Goal: Task Accomplishment & Management: Use online tool/utility

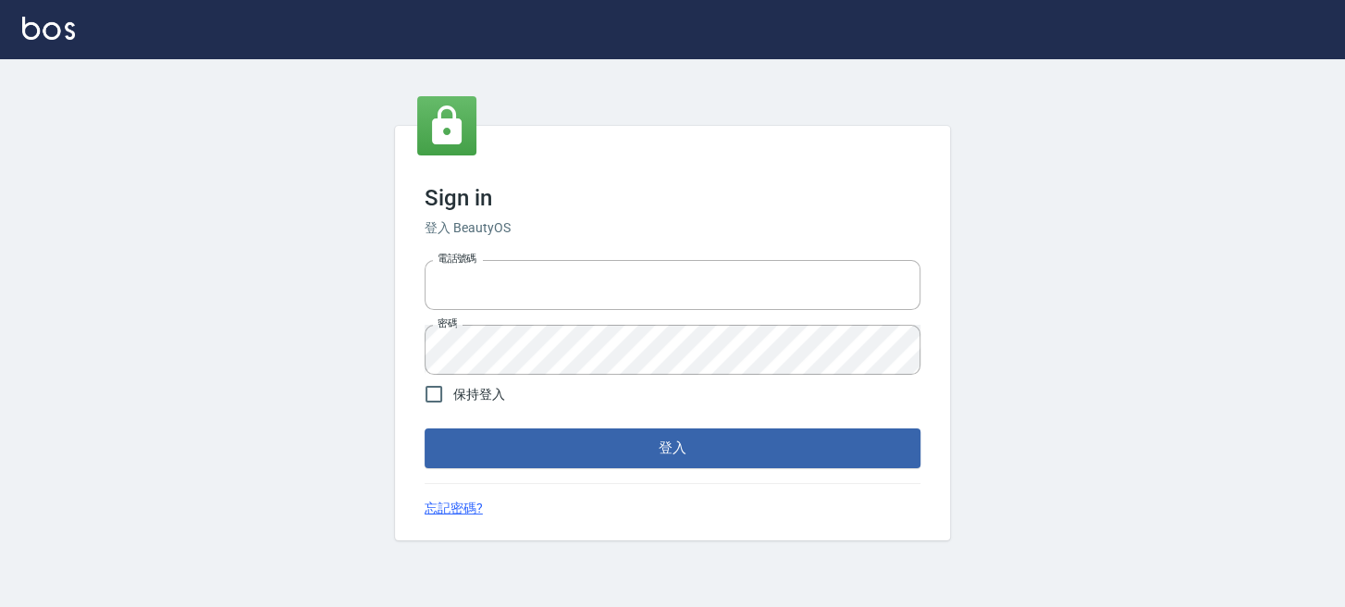
type input "0289832082"
click at [697, 473] on div "Sign in 登入 BeautyOS 電話號碼 [PHONE_NUMBER] 電話號碼 密碼 密碼 保持登入 登入 忘記密碼?" at bounding box center [672, 332] width 555 height 413
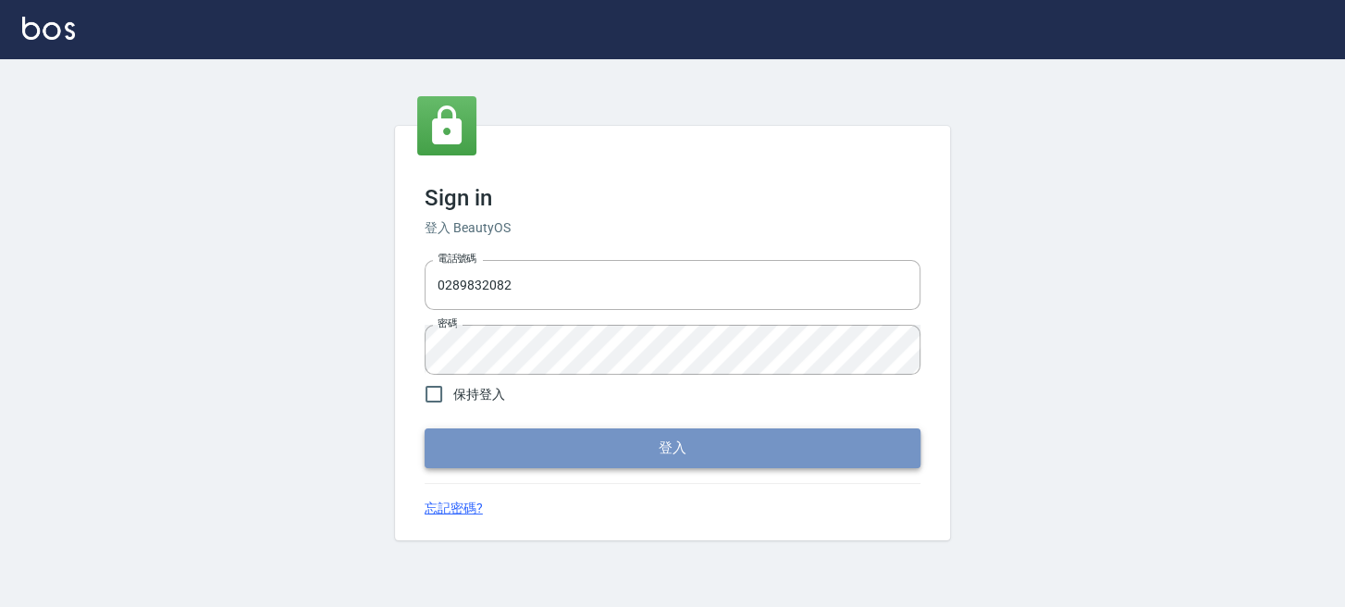
click at [701, 466] on button "登入" at bounding box center [673, 447] width 496 height 39
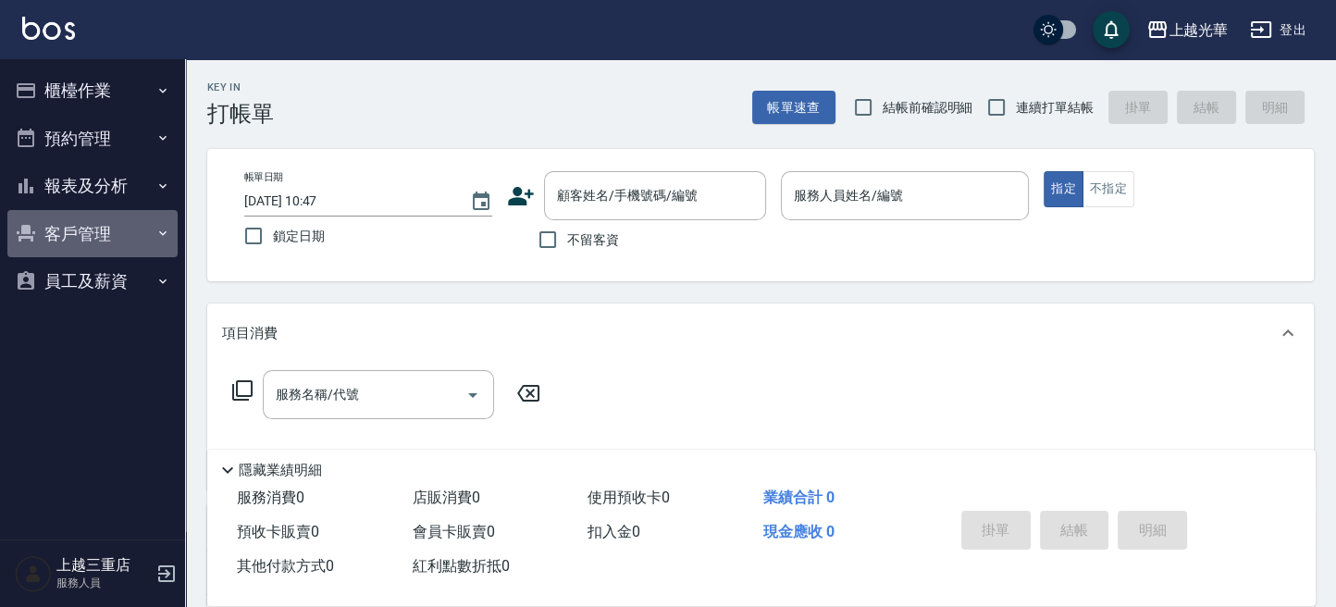
click at [155, 240] on icon "button" at bounding box center [162, 233] width 15 height 15
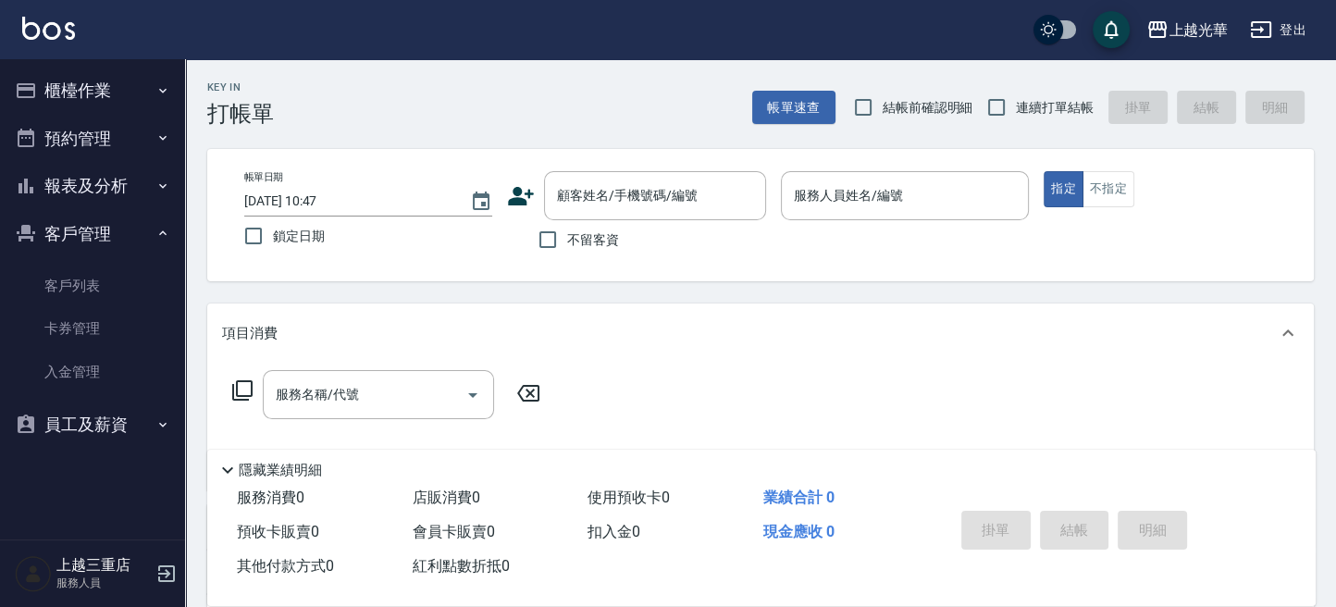
click at [149, 89] on button "櫃檯作業" at bounding box center [92, 91] width 170 height 48
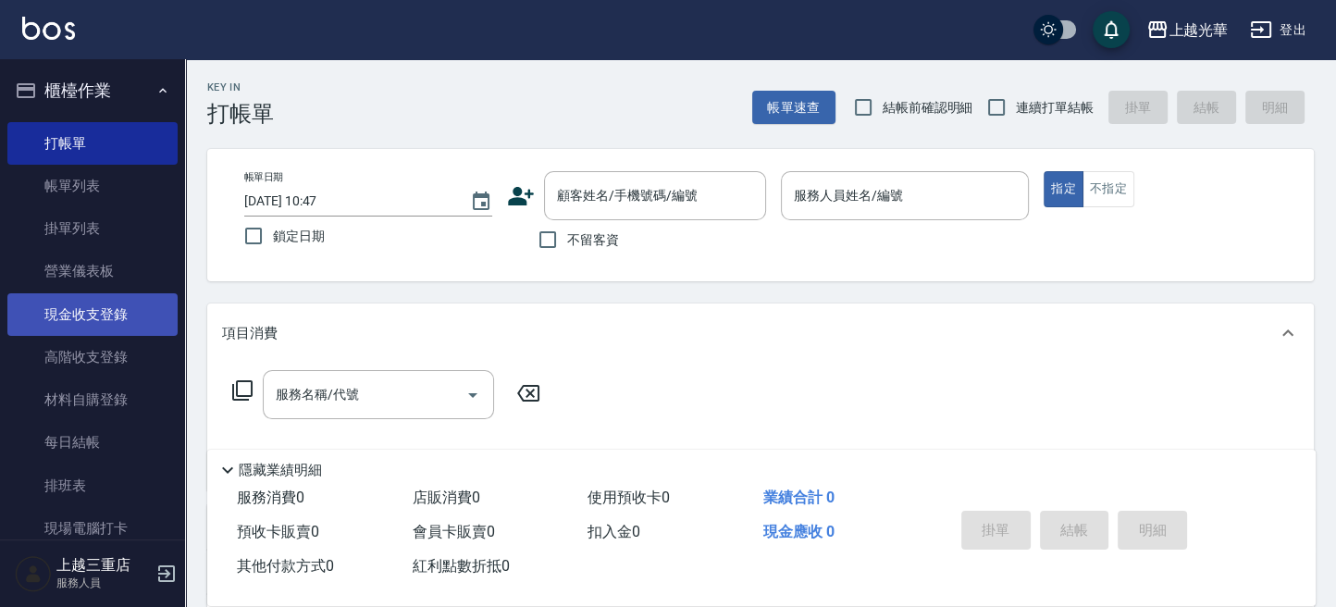
scroll to position [123, 0]
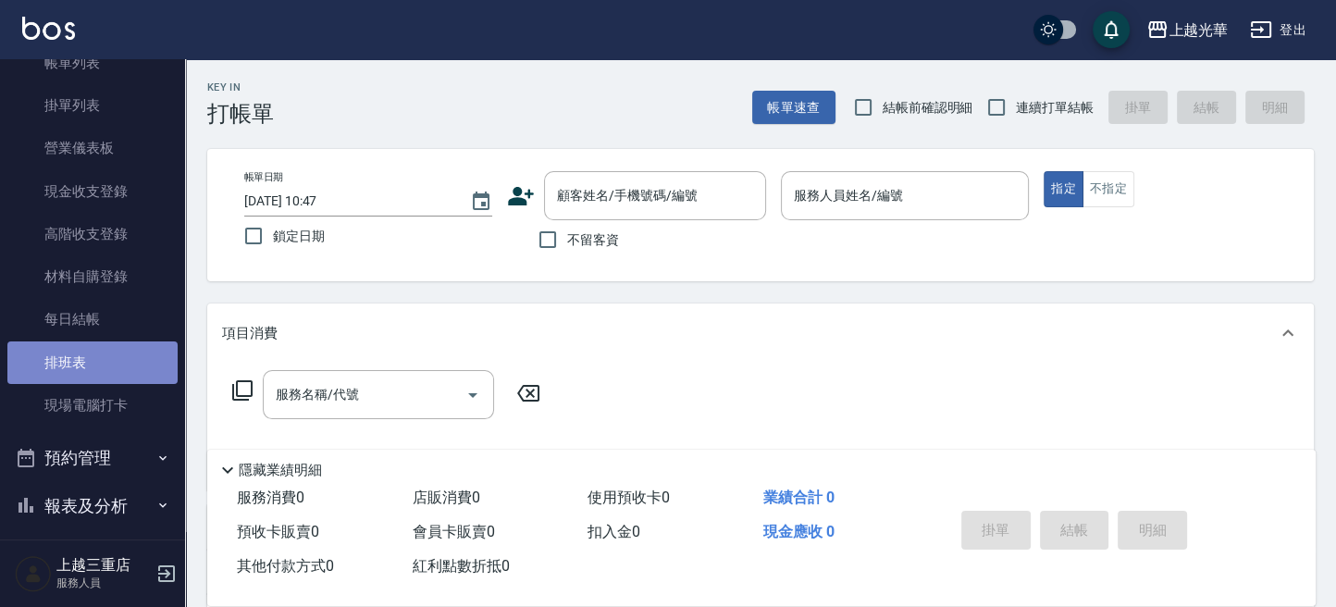
click at [112, 382] on link "排班表" at bounding box center [92, 362] width 170 height 43
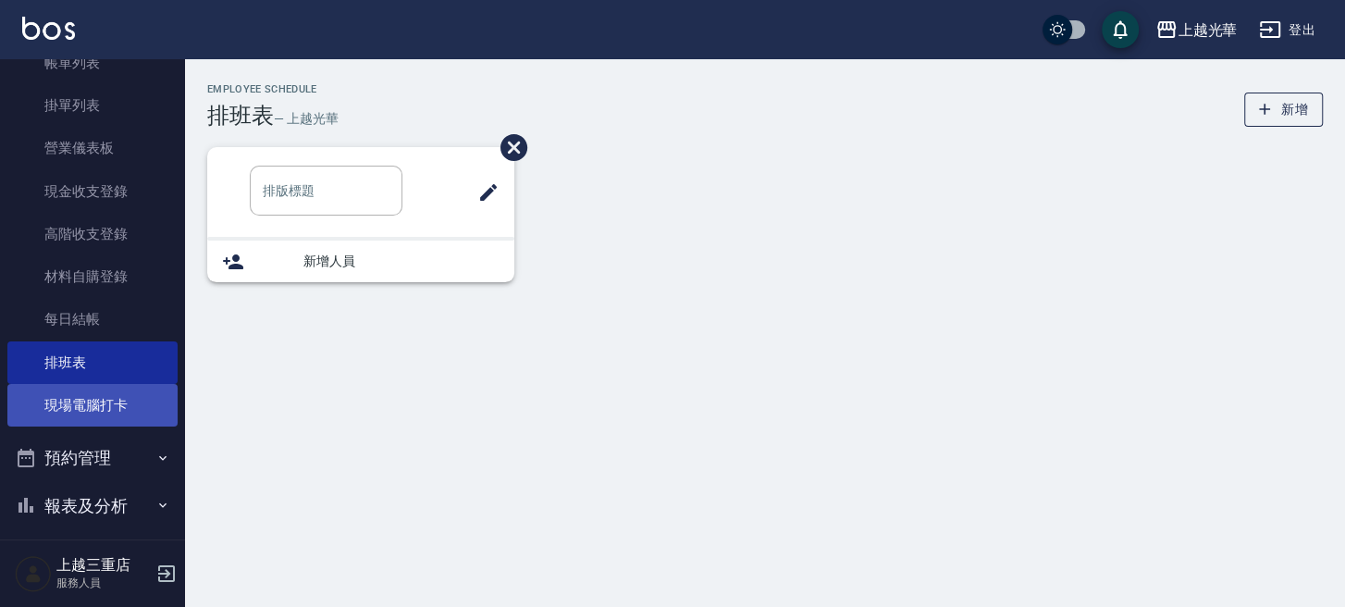
click at [100, 404] on link "現場電腦打卡" at bounding box center [92, 405] width 170 height 43
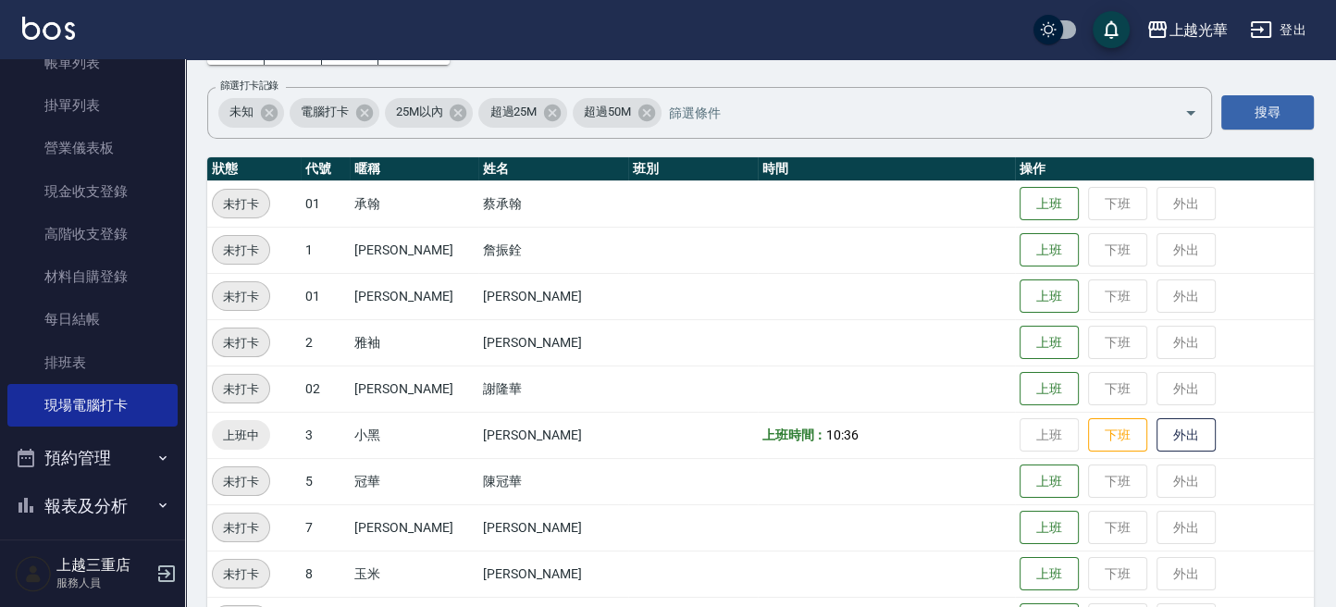
scroll to position [246, 0]
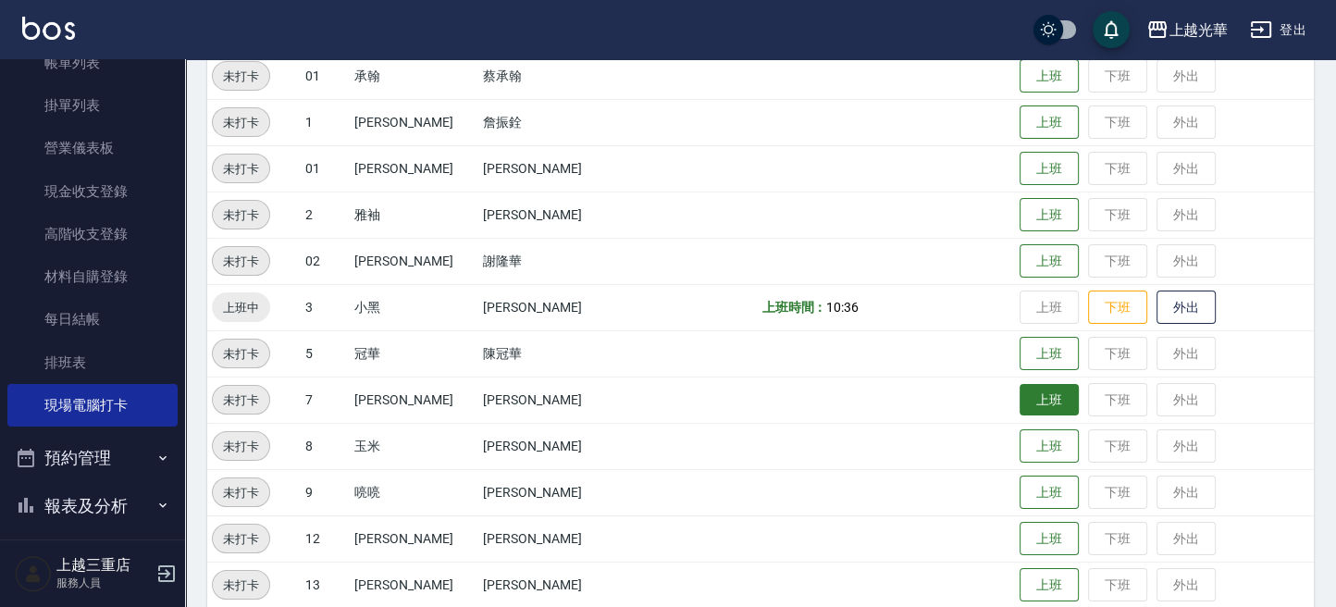
click at [1019, 401] on button "上班" at bounding box center [1048, 400] width 59 height 32
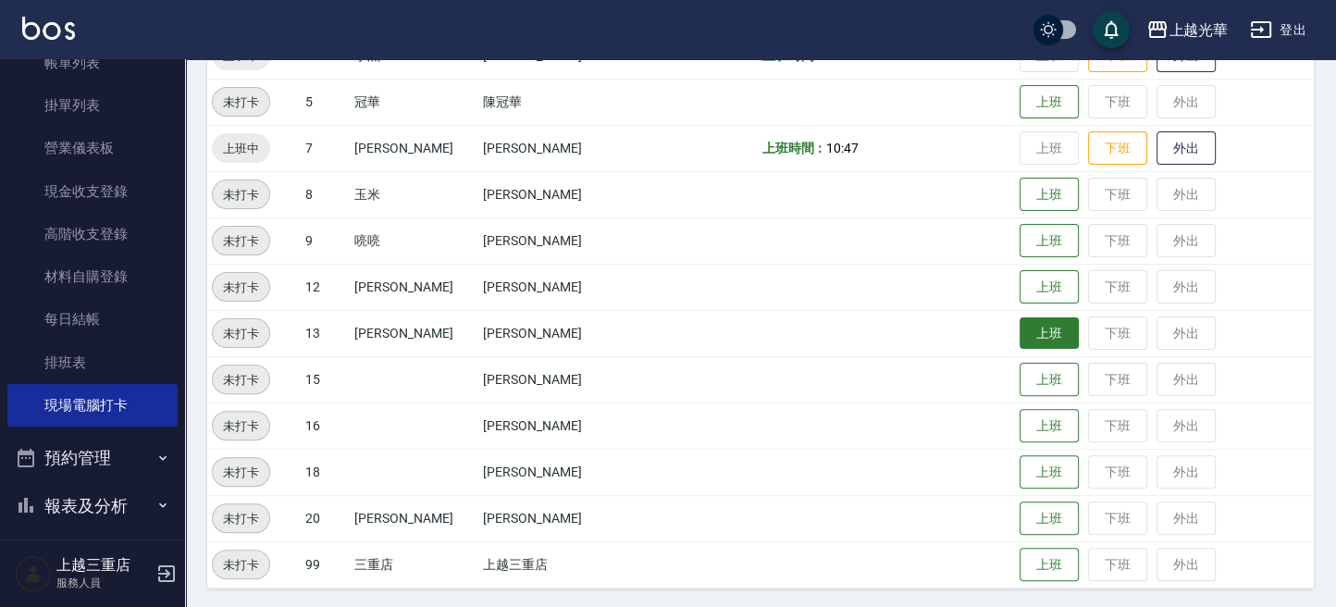
scroll to position [500, 0]
click at [1019, 515] on button "上班" at bounding box center [1048, 516] width 59 height 32
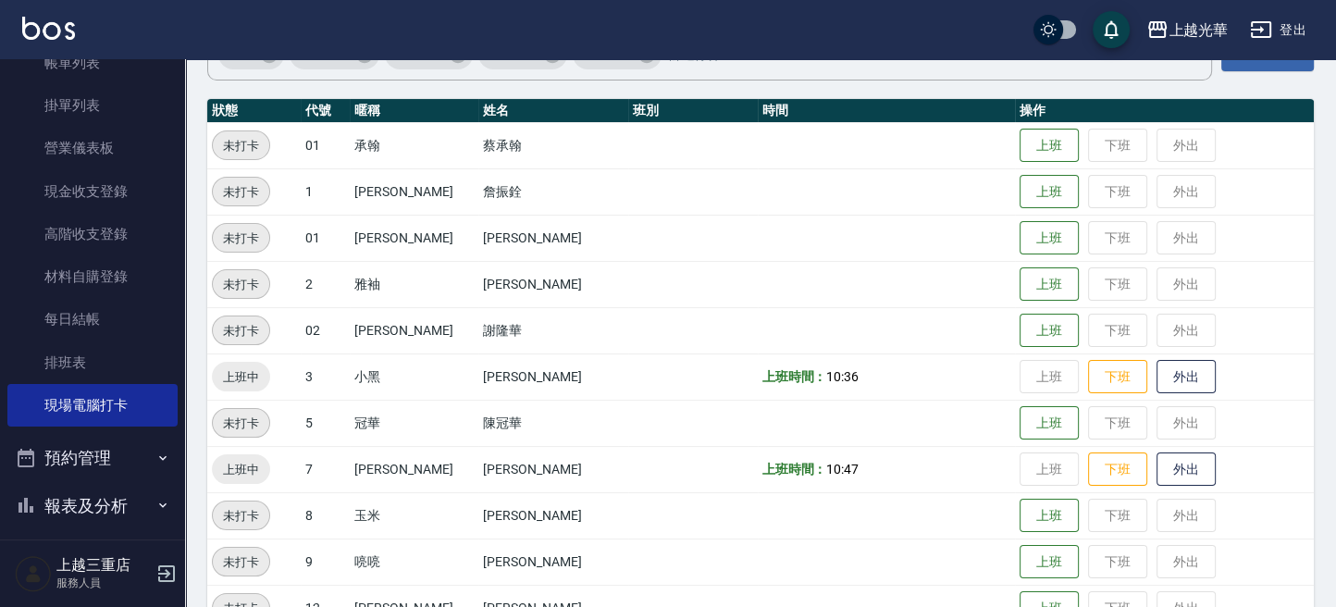
scroll to position [130, 0]
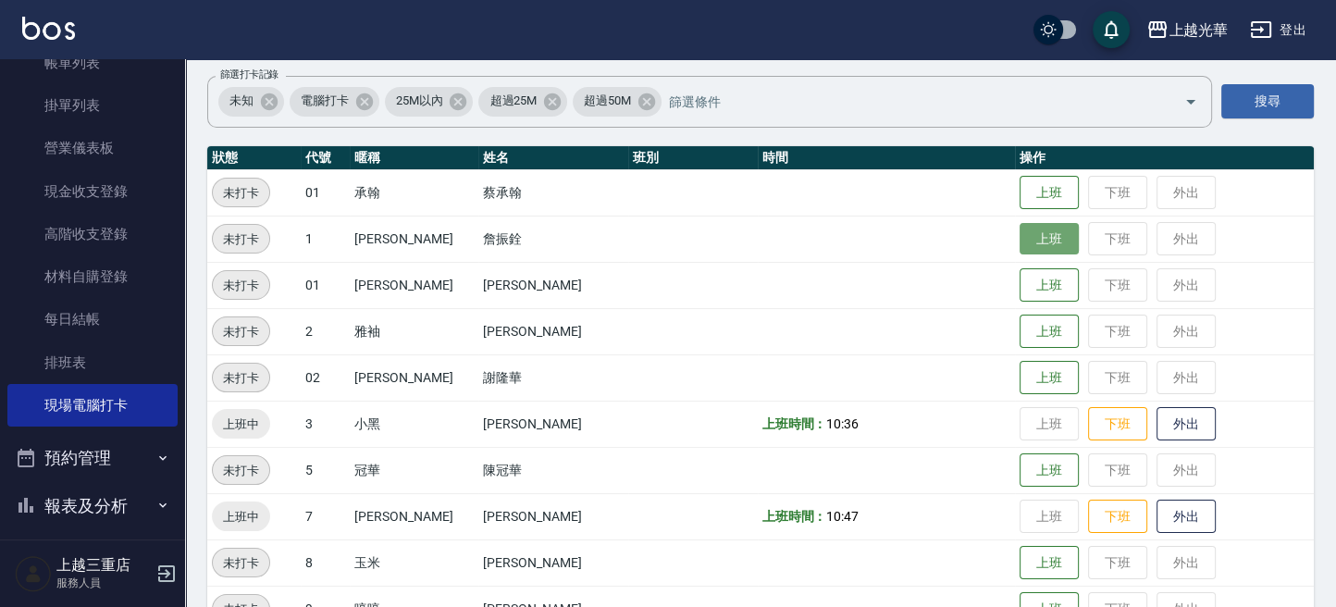
click at [1039, 229] on button "上班" at bounding box center [1048, 239] width 59 height 32
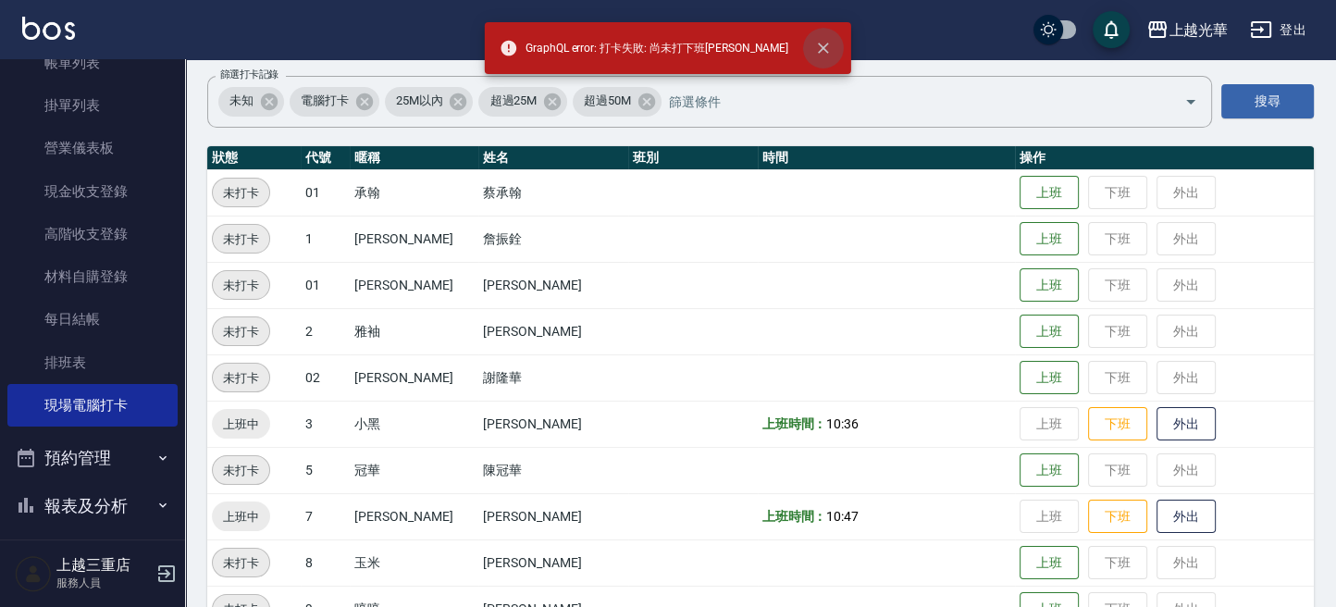
drag, startPoint x: 789, startPoint y: 45, endPoint x: 805, endPoint y: 32, distance: 20.4
click at [814, 45] on icon "close" at bounding box center [823, 48] width 19 height 19
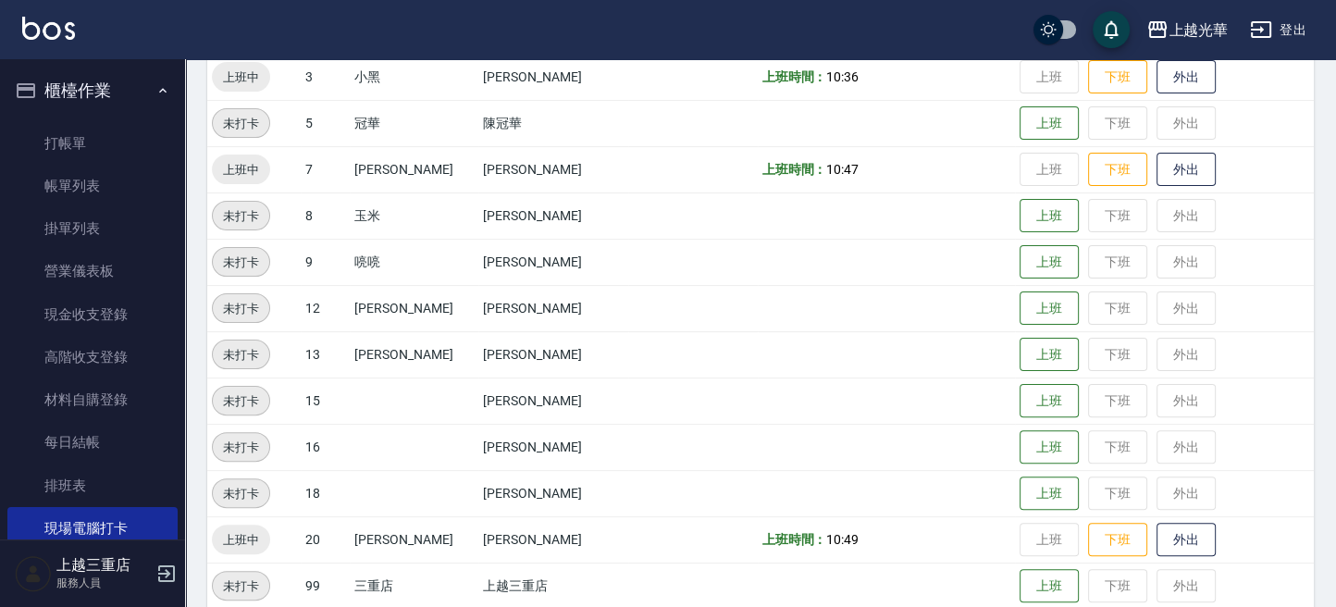
scroll to position [500, 0]
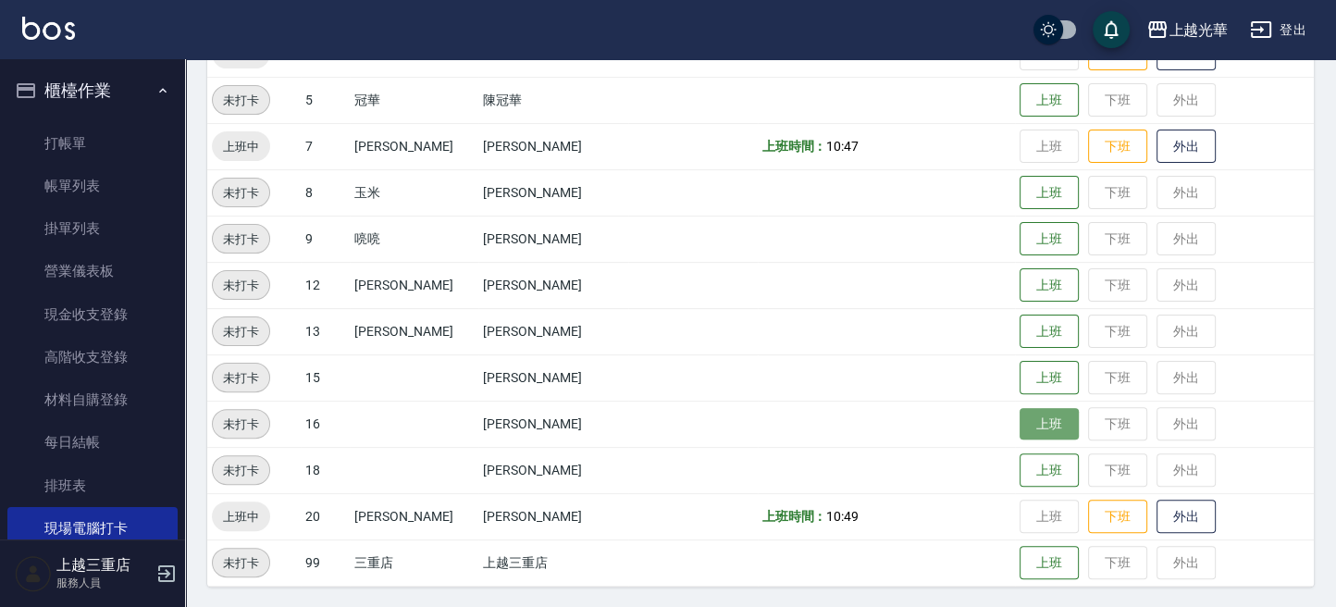
click at [1042, 437] on button "上班" at bounding box center [1048, 424] width 59 height 32
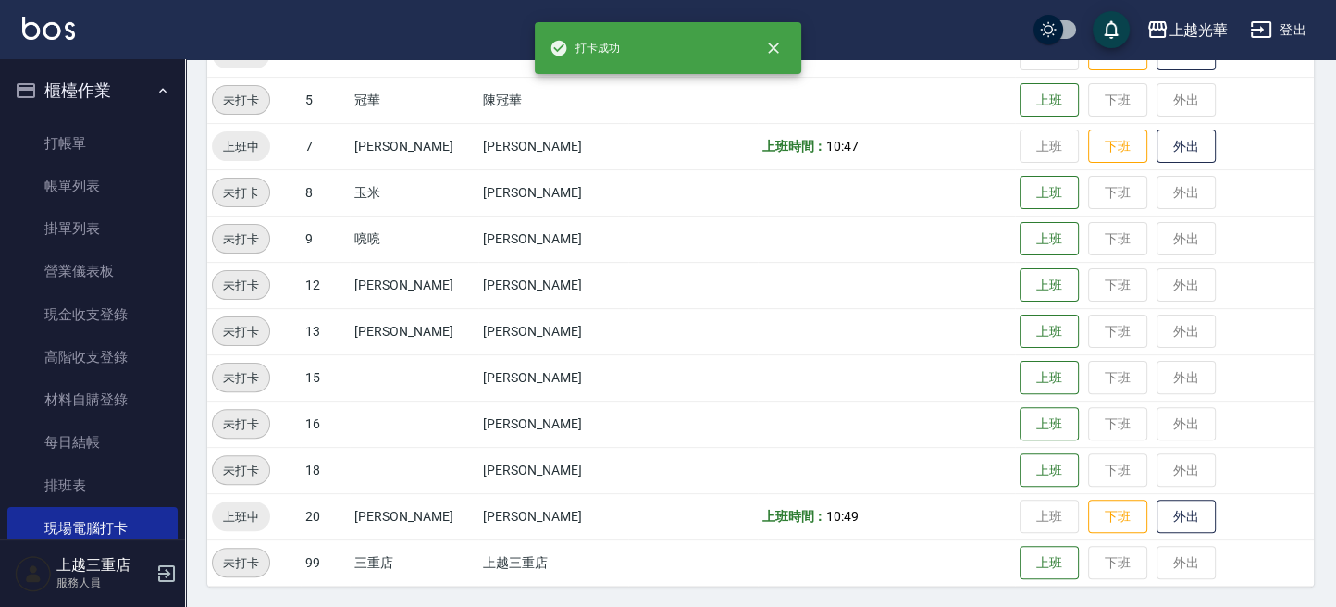
scroll to position [0, 0]
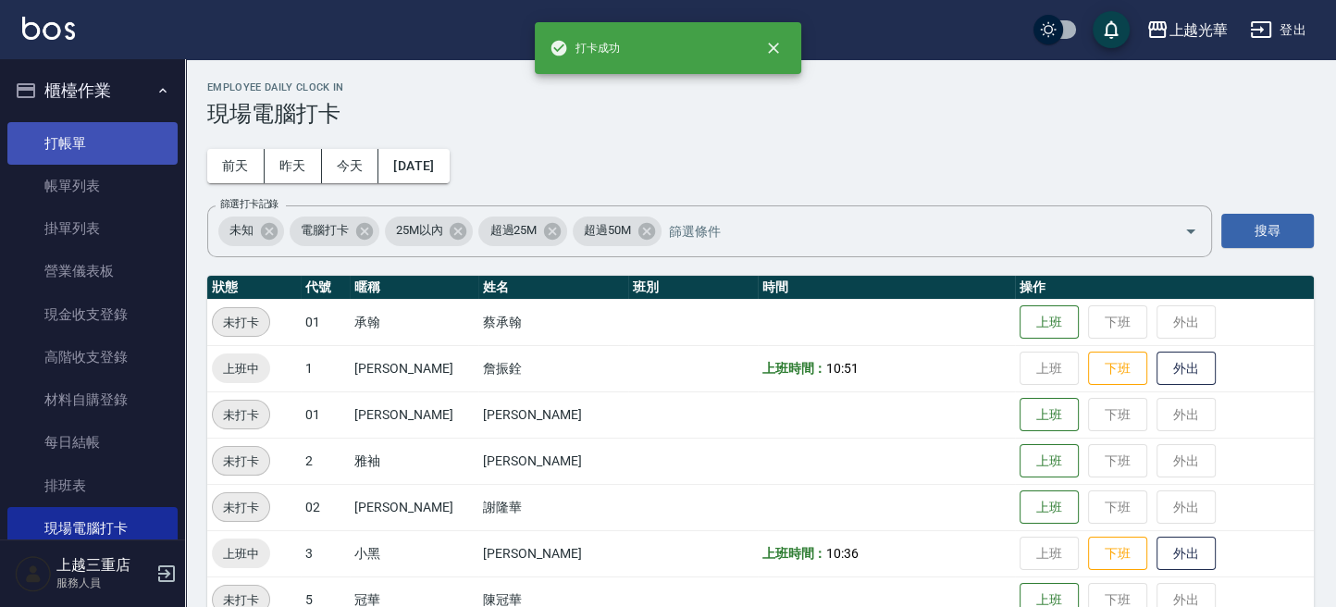
click at [60, 137] on link "打帳單" at bounding box center [92, 143] width 170 height 43
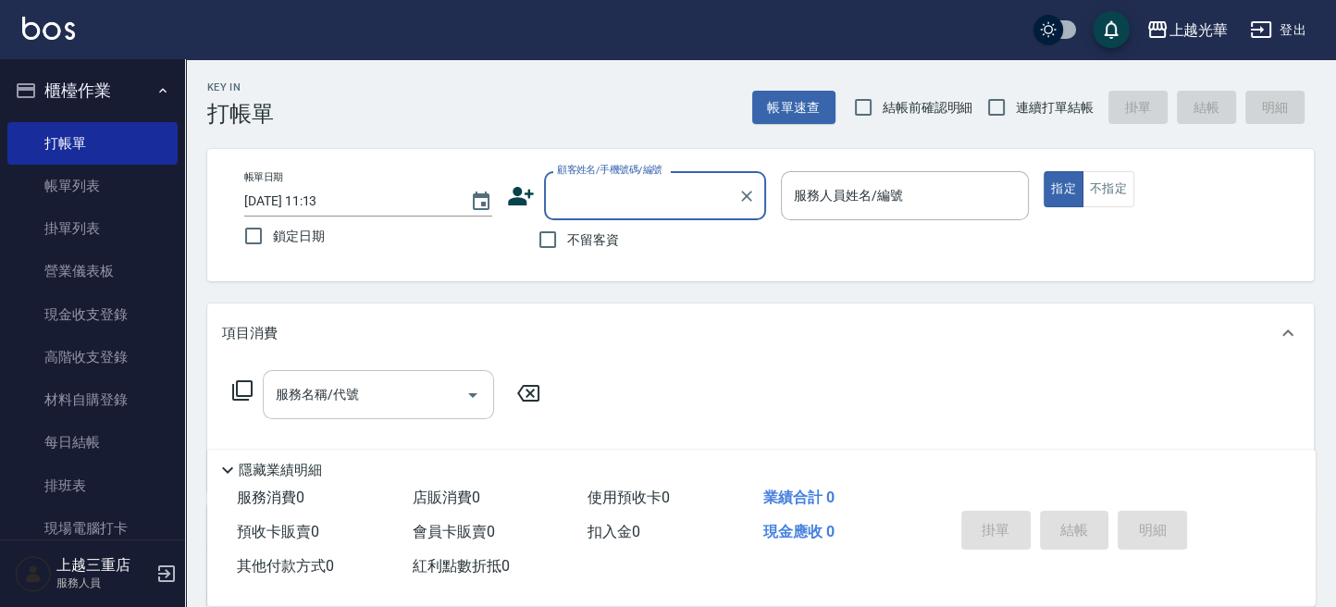
click at [379, 385] on input "服務名稱/代號" at bounding box center [364, 394] width 187 height 32
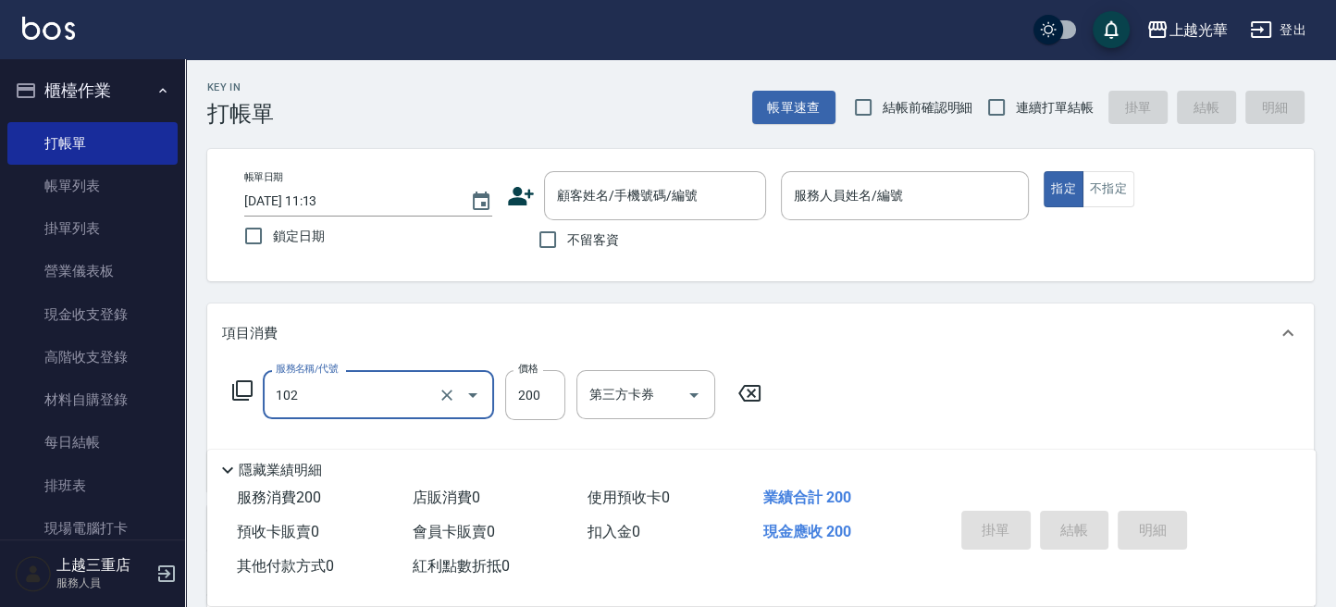
type input "指定洗髮(102)"
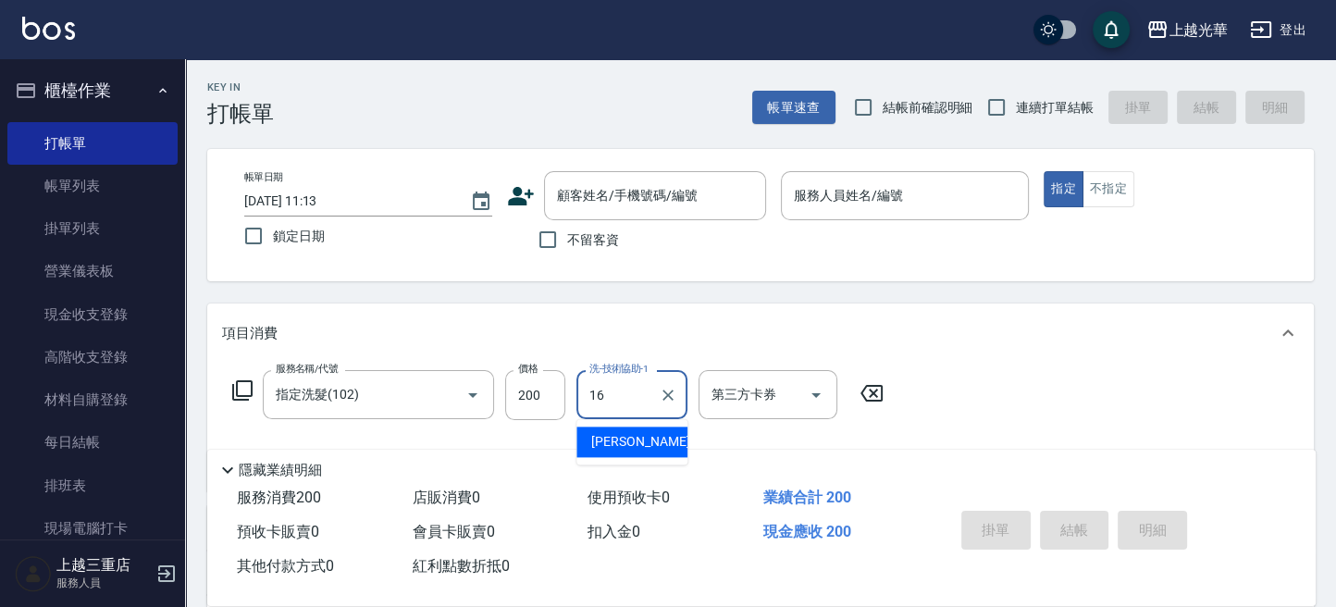
type input "1"
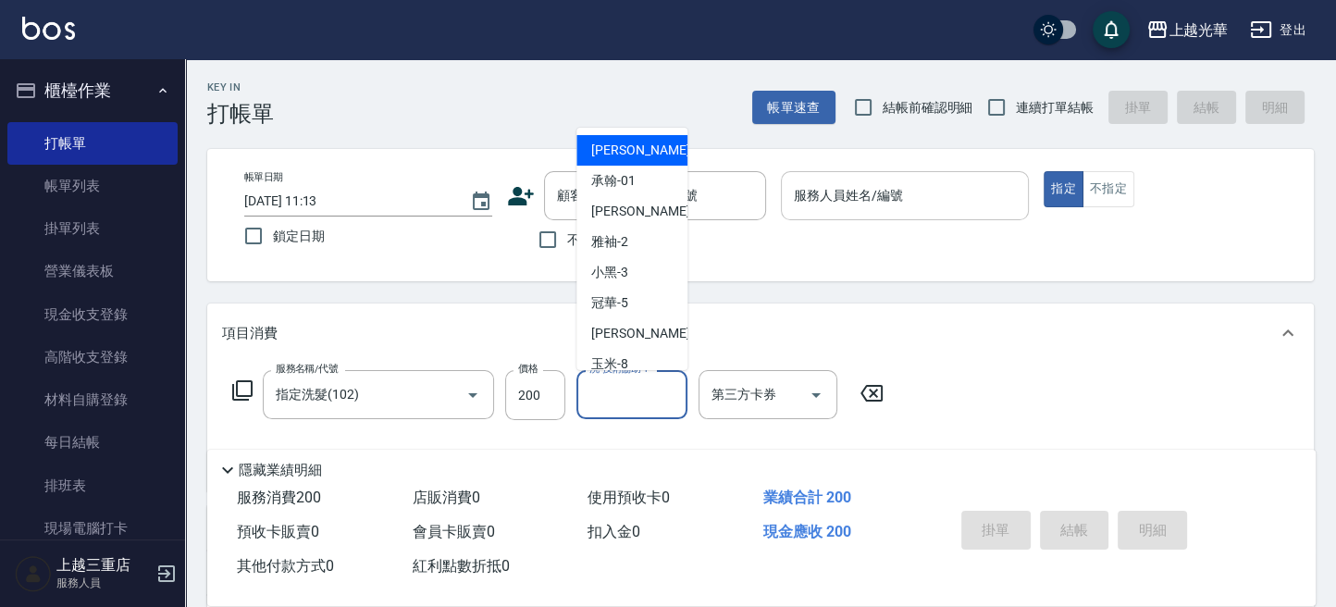
click at [848, 205] on input "服務人員姓名/編號" at bounding box center [904, 195] width 231 height 32
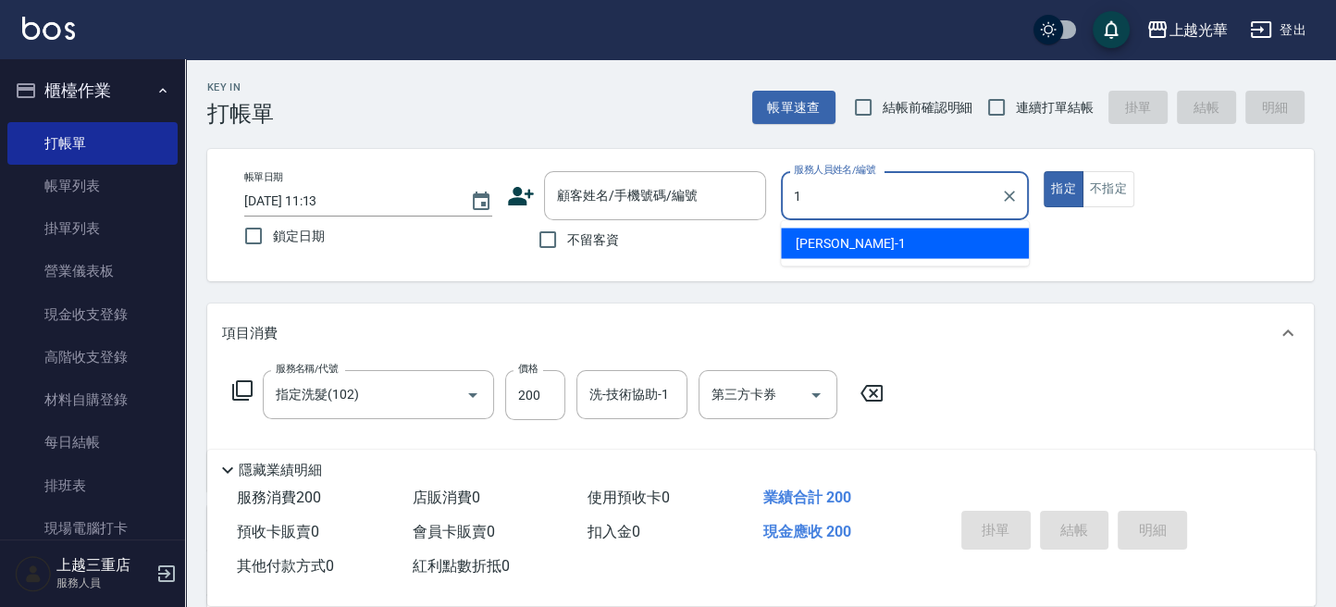
type input "小[PERSON_NAME]-1"
type button "true"
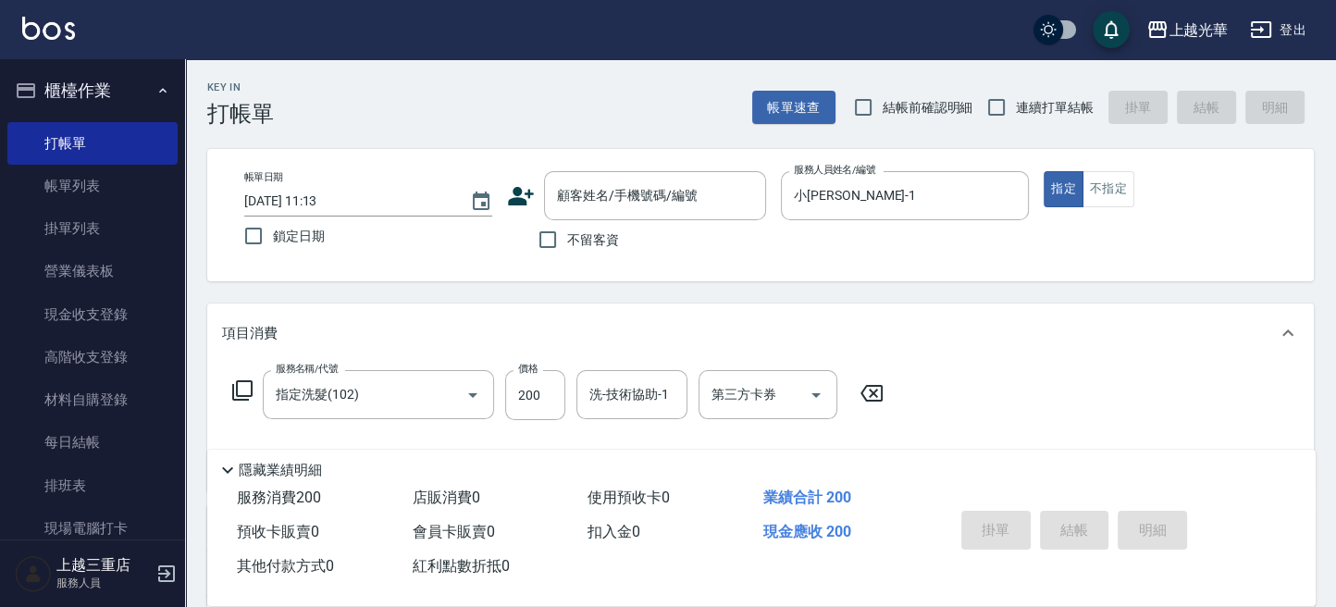
drag, startPoint x: 1030, startPoint y: 107, endPoint x: 965, endPoint y: 166, distance: 87.1
click at [1027, 117] on span "連續打單結帳" at bounding box center [1055, 107] width 78 height 19
click at [1016, 117] on input "連續打單結帳" at bounding box center [996, 107] width 39 height 39
checkbox input "true"
click at [671, 393] on input "洗-技術協助-1" at bounding box center [632, 394] width 94 height 32
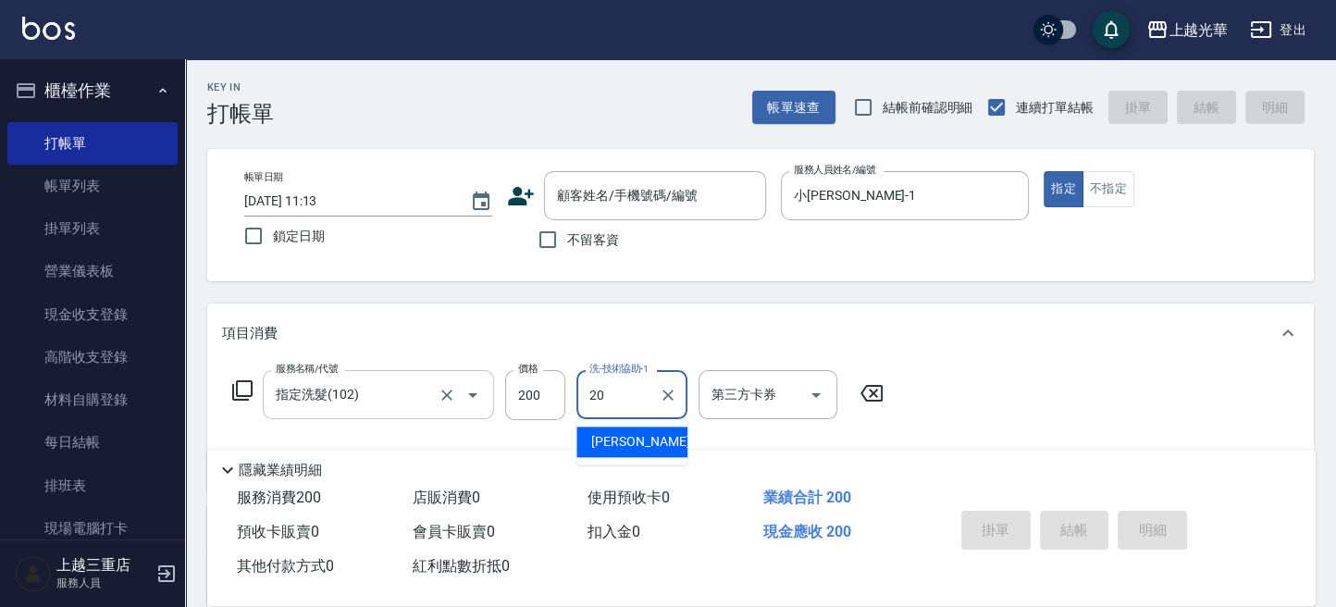
type input "小胖-20"
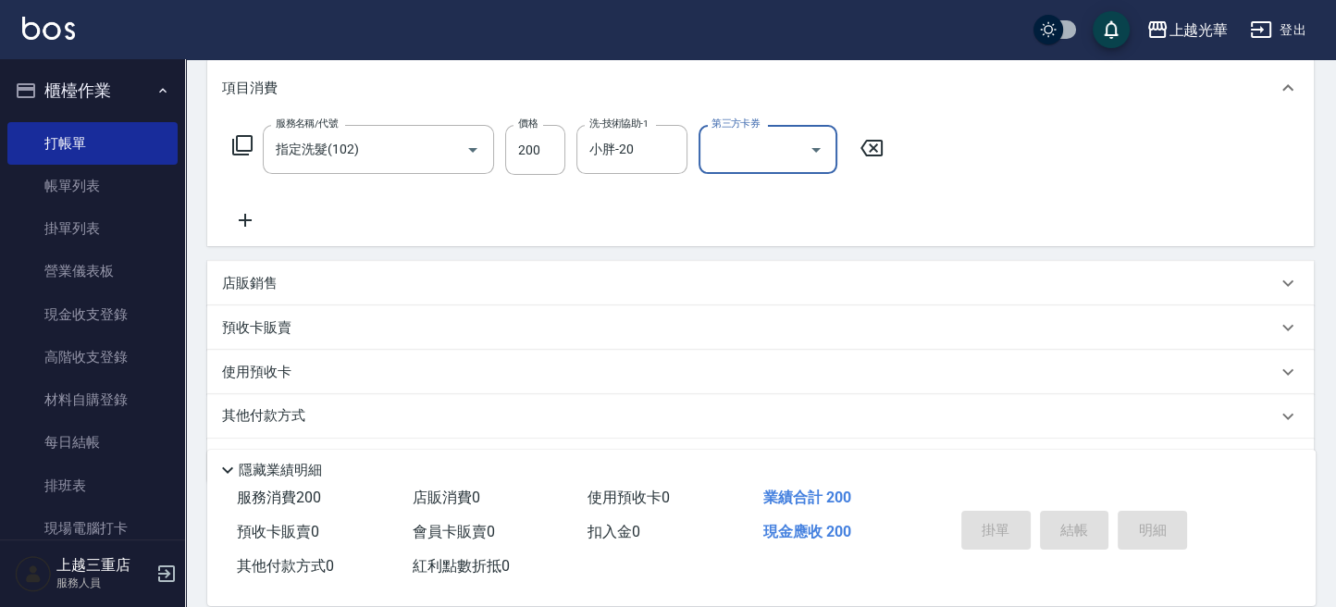
scroll to position [246, 0]
click at [245, 205] on div "服務名稱/代號 指定洗髮(102) 服務名稱/代號 價格 200 價格 洗-技術協助-1 小胖-20 洗-技術協助-1 第三方卡券 第三方卡券" at bounding box center [558, 177] width 673 height 106
click at [252, 213] on icon at bounding box center [245, 219] width 46 height 22
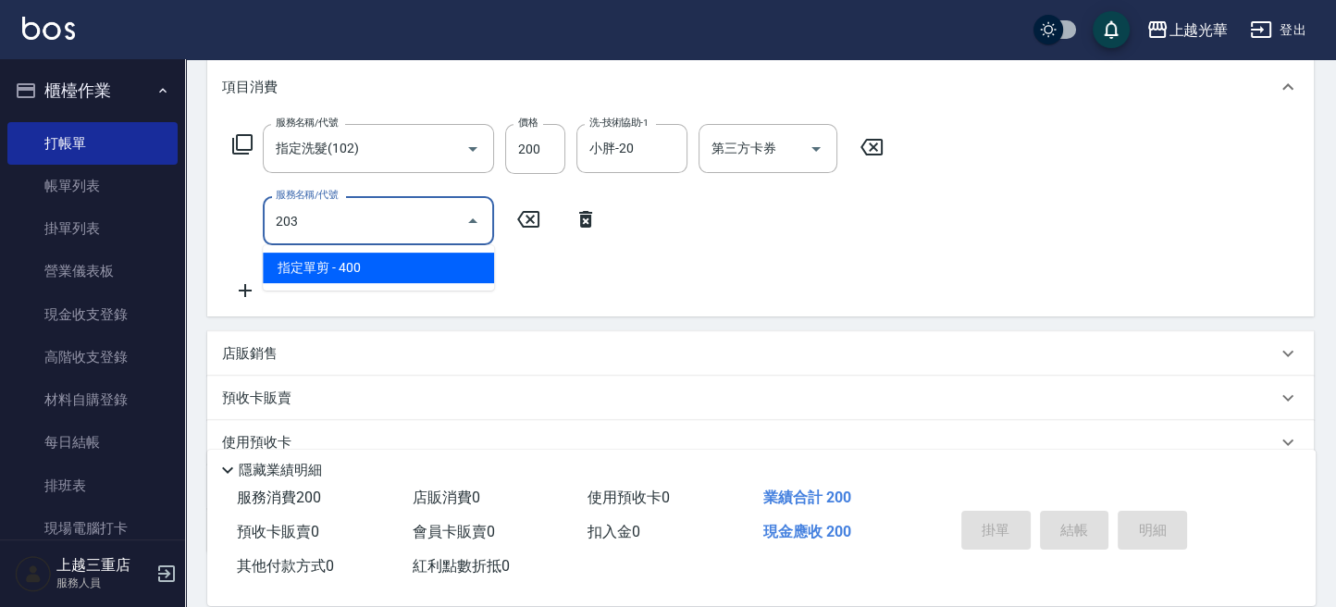
type input "指定單剪(203)"
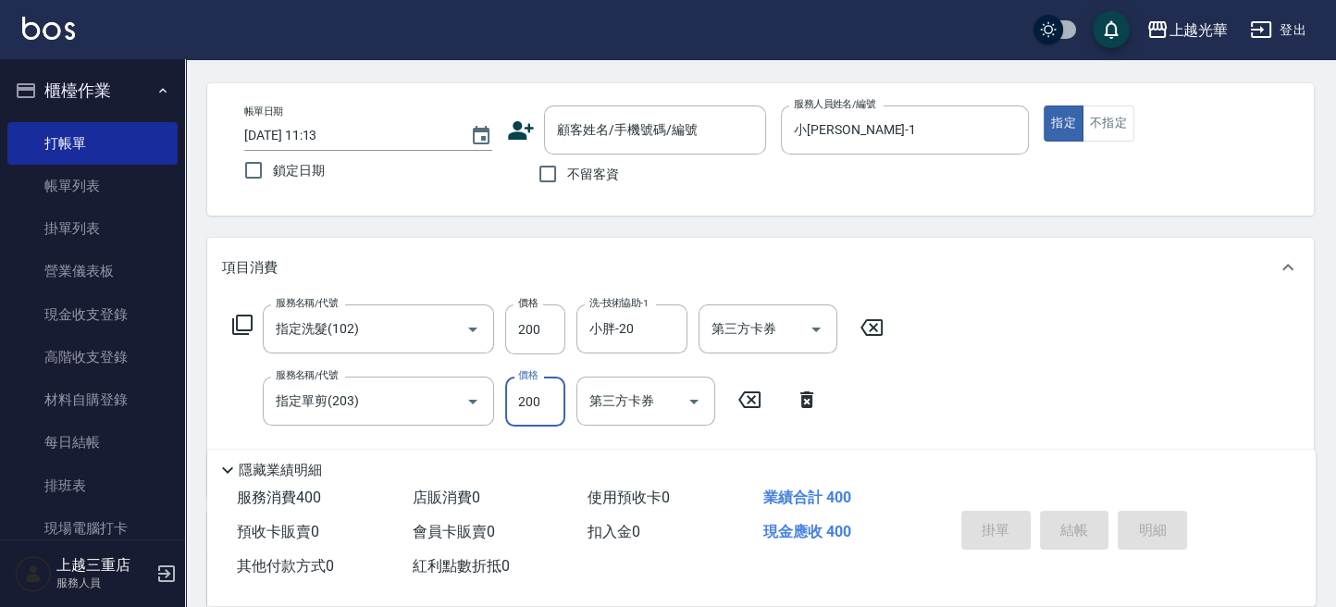
scroll to position [0, 0]
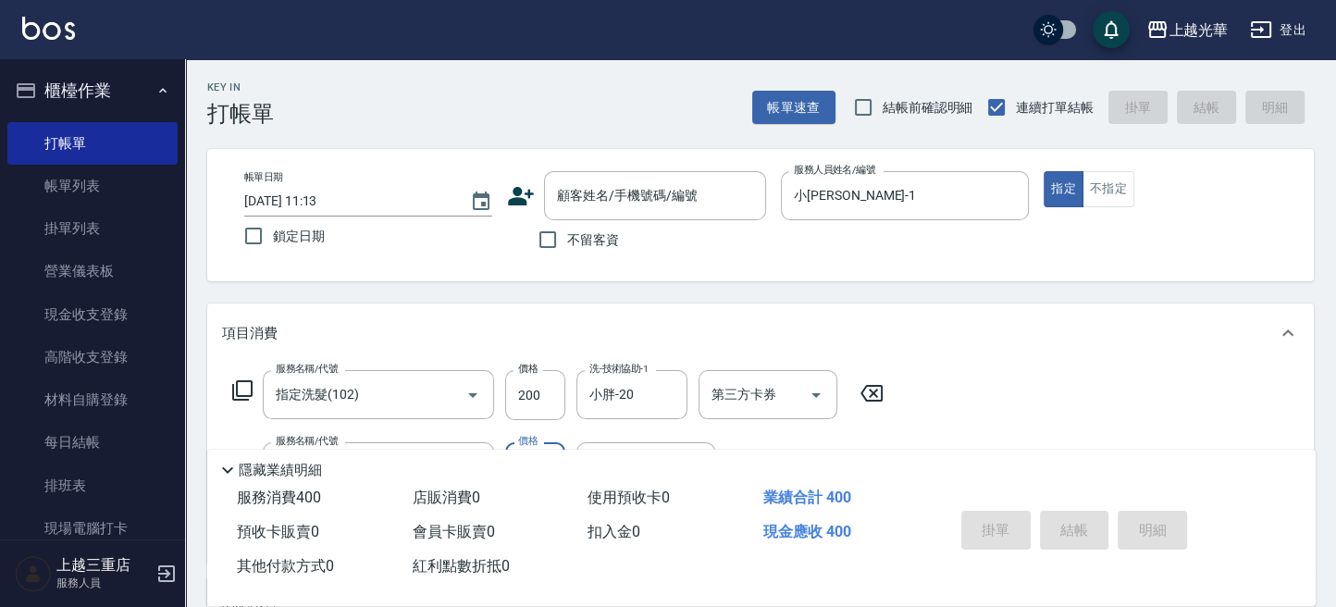
type input "200"
click at [568, 245] on span "不留客資" at bounding box center [593, 239] width 52 height 19
click at [567, 245] on input "不留客資" at bounding box center [547, 239] width 39 height 39
checkbox input "true"
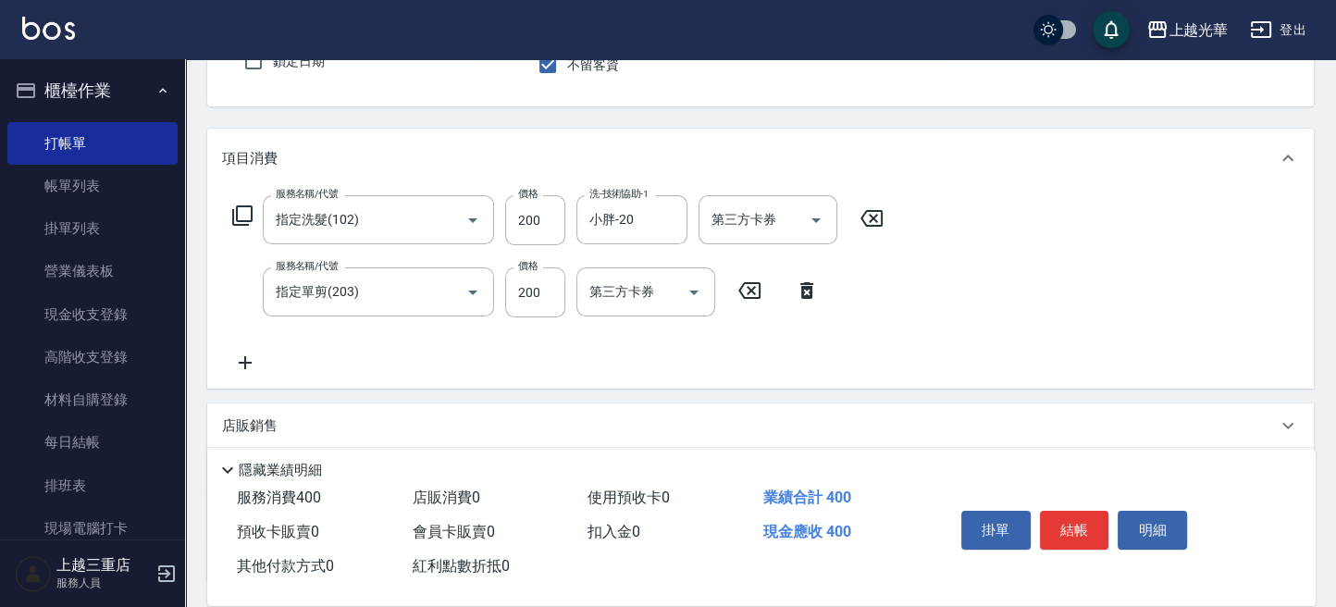
scroll to position [246, 0]
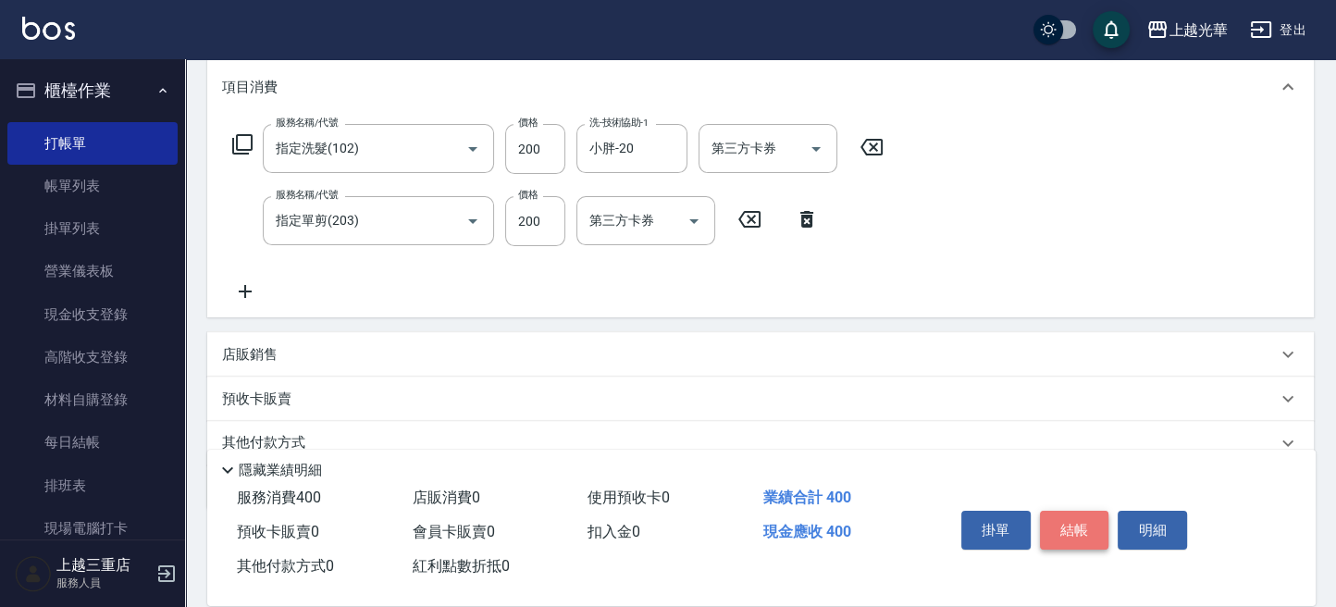
click at [1051, 526] on button "結帳" at bounding box center [1074, 530] width 69 height 39
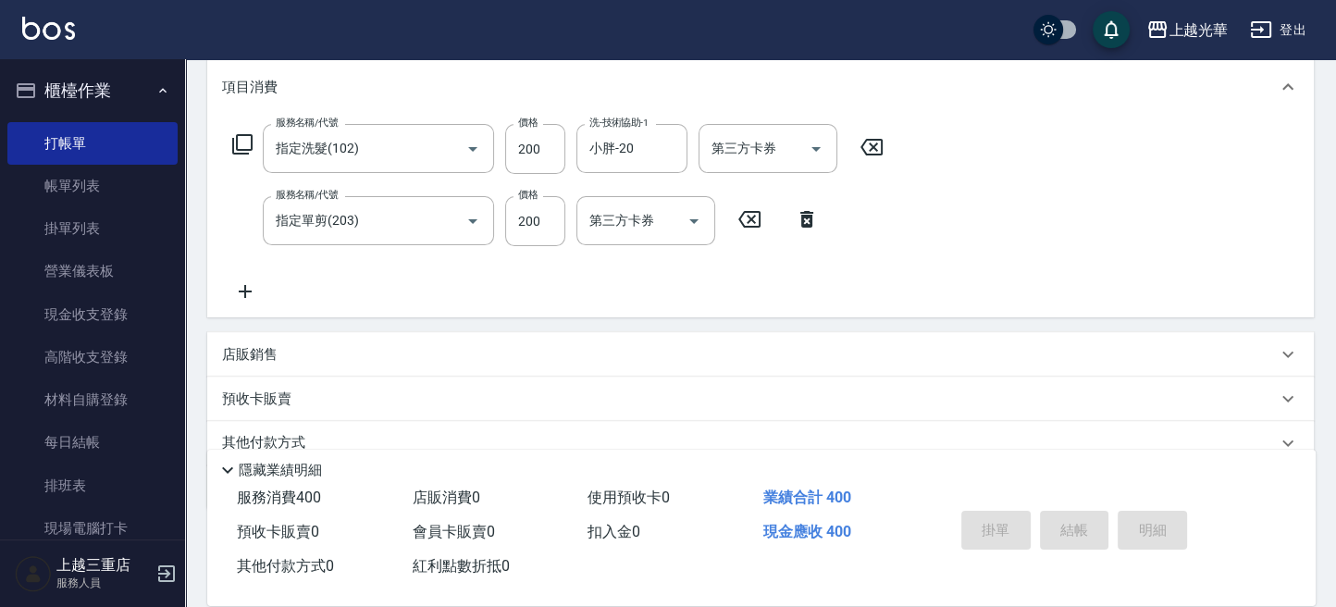
type input "[DATE] 11:14"
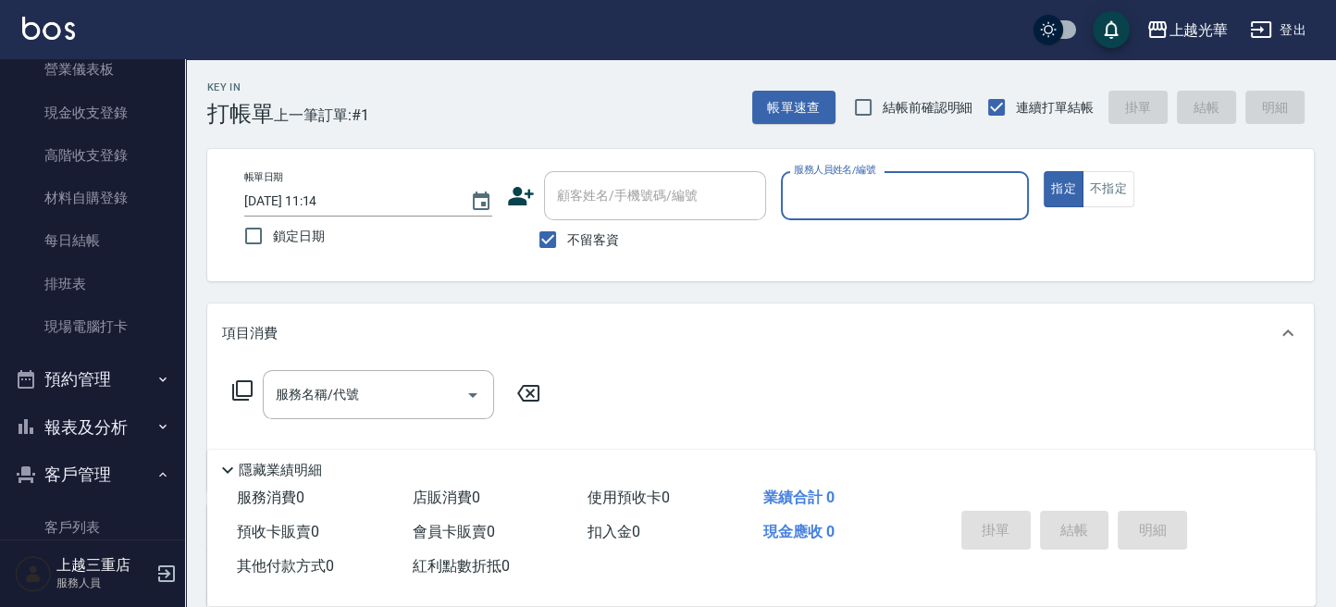
scroll to position [373, 0]
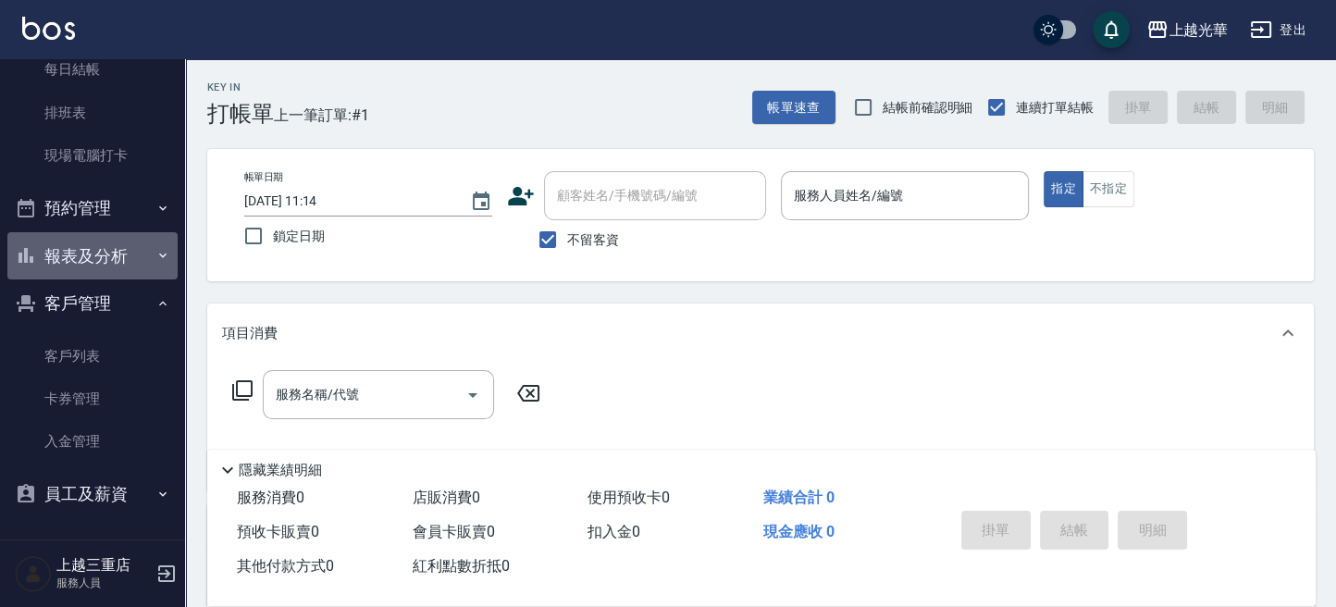
click at [140, 247] on button "報表及分析" at bounding box center [92, 256] width 170 height 48
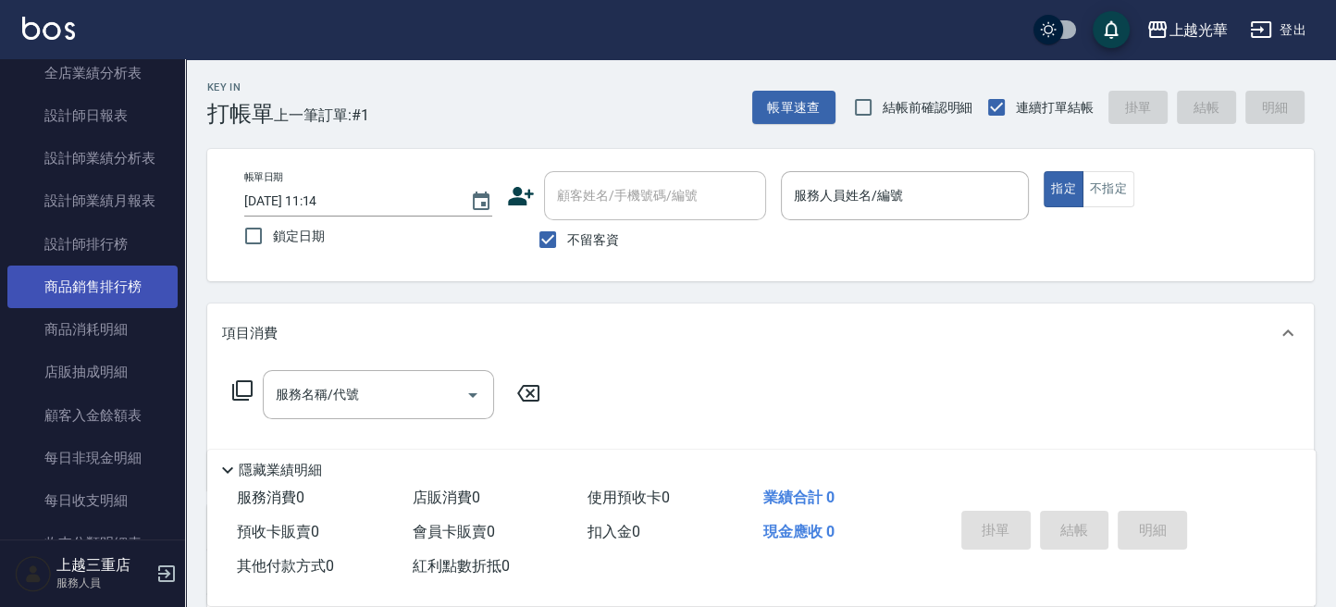
scroll to position [866, 0]
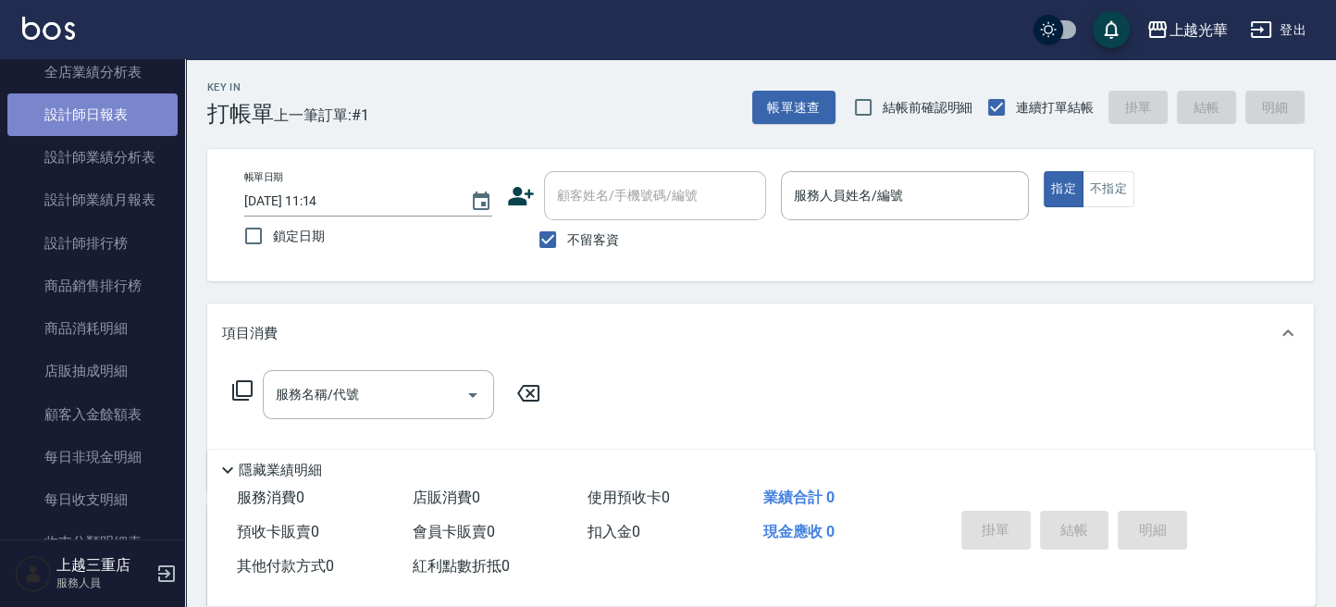
click at [146, 119] on link "設計師日報表" at bounding box center [92, 114] width 170 height 43
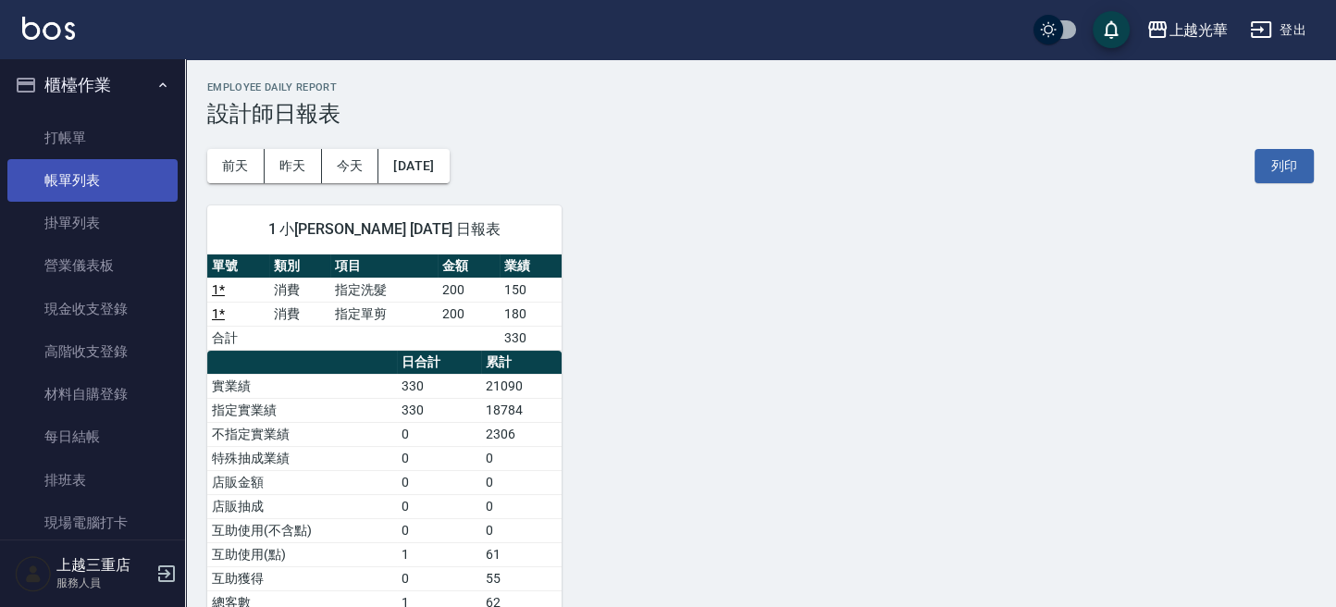
scroll to position [3, 0]
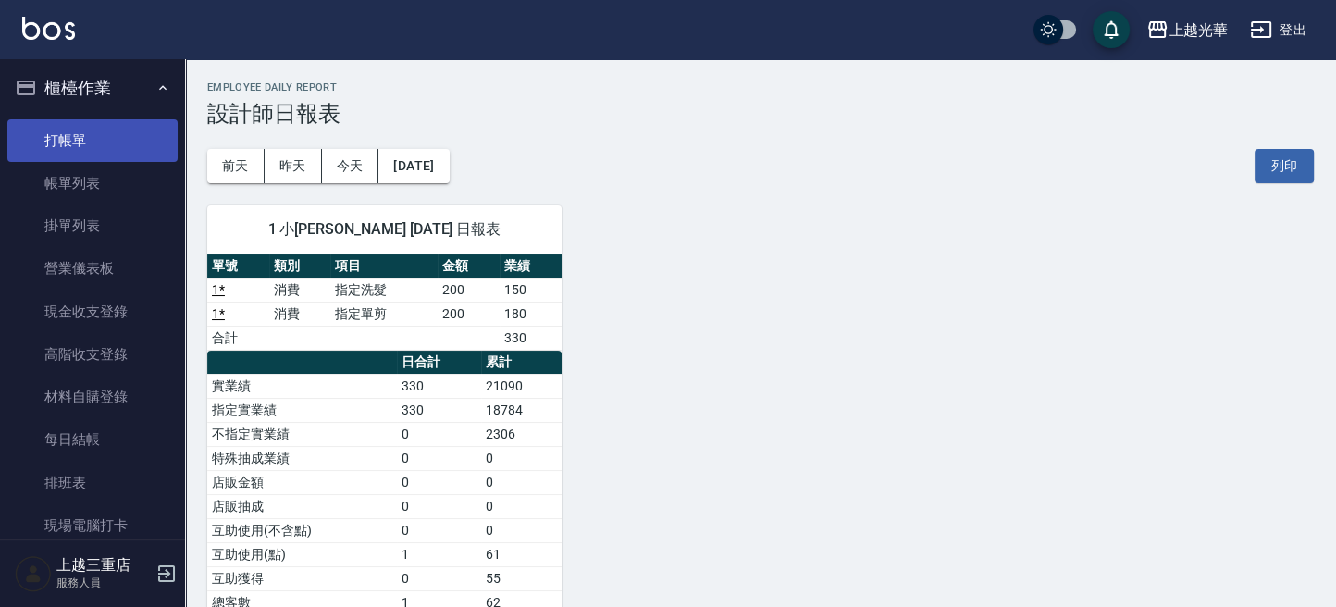
click at [111, 141] on link "打帳單" at bounding box center [92, 140] width 170 height 43
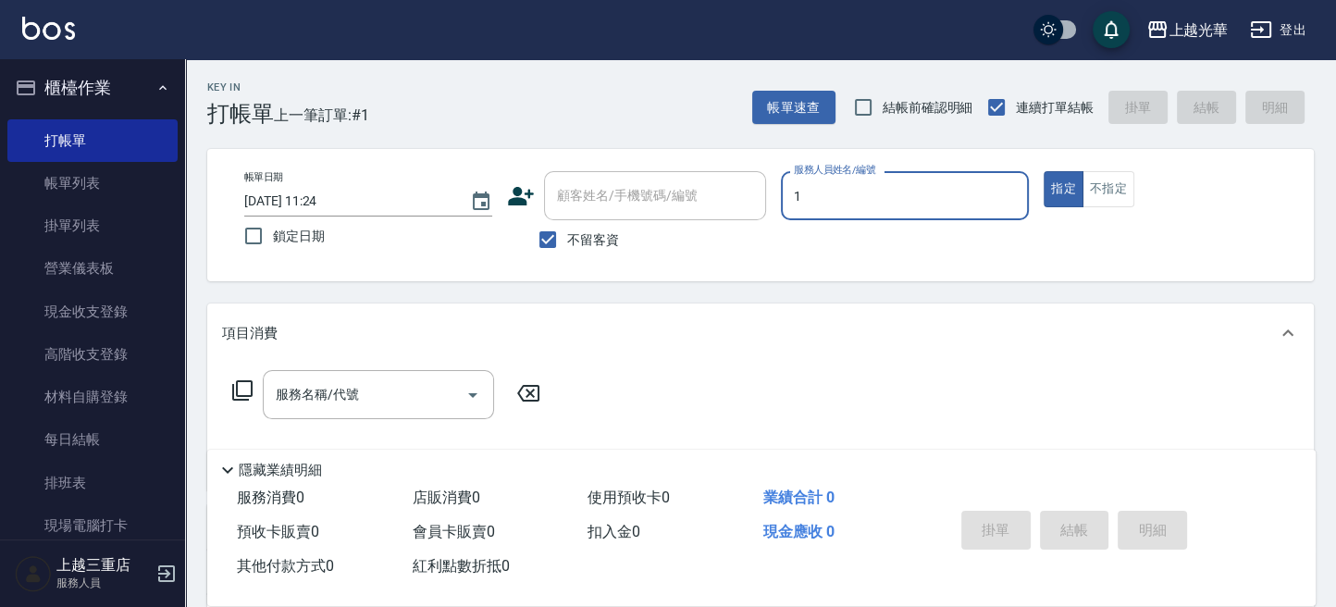
type input "1"
type button "true"
type input "小[PERSON_NAME]-1"
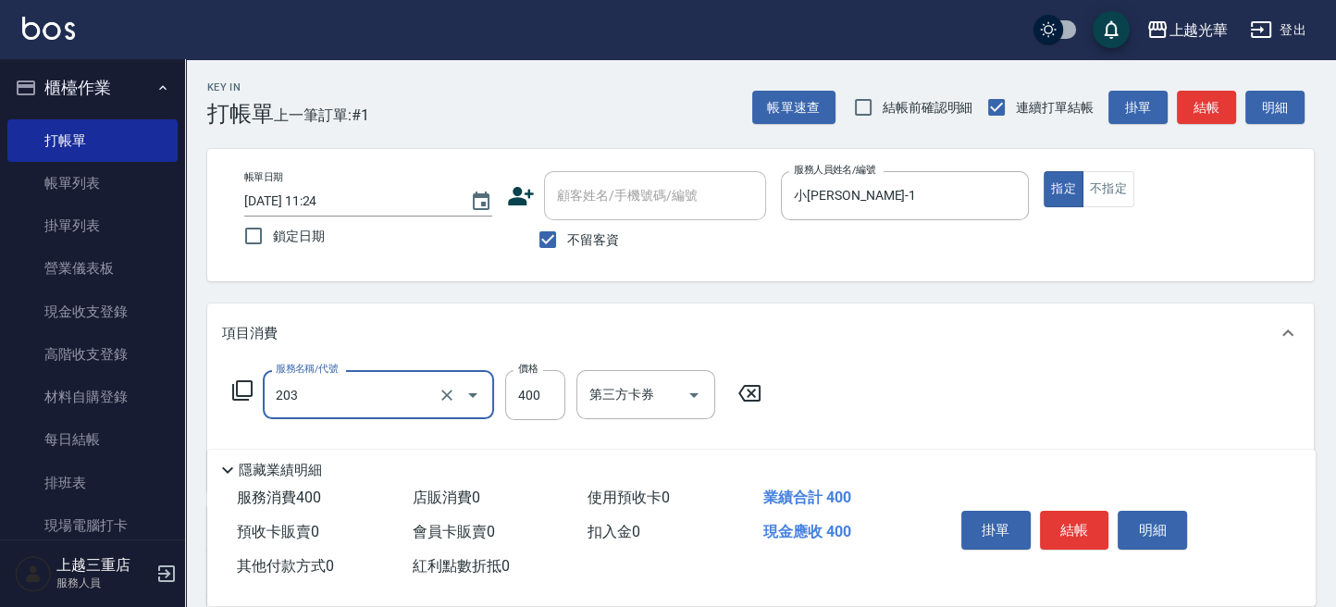
type input "指定單剪(203)"
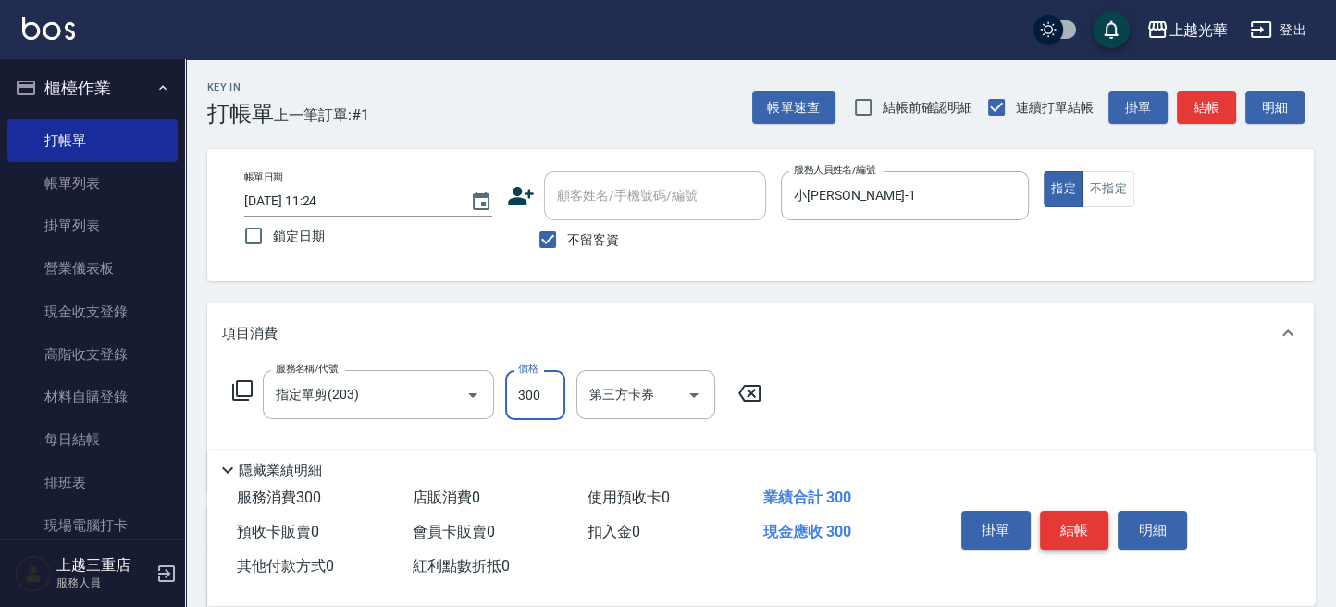
type input "300"
click at [1073, 521] on button "結帳" at bounding box center [1074, 530] width 69 height 39
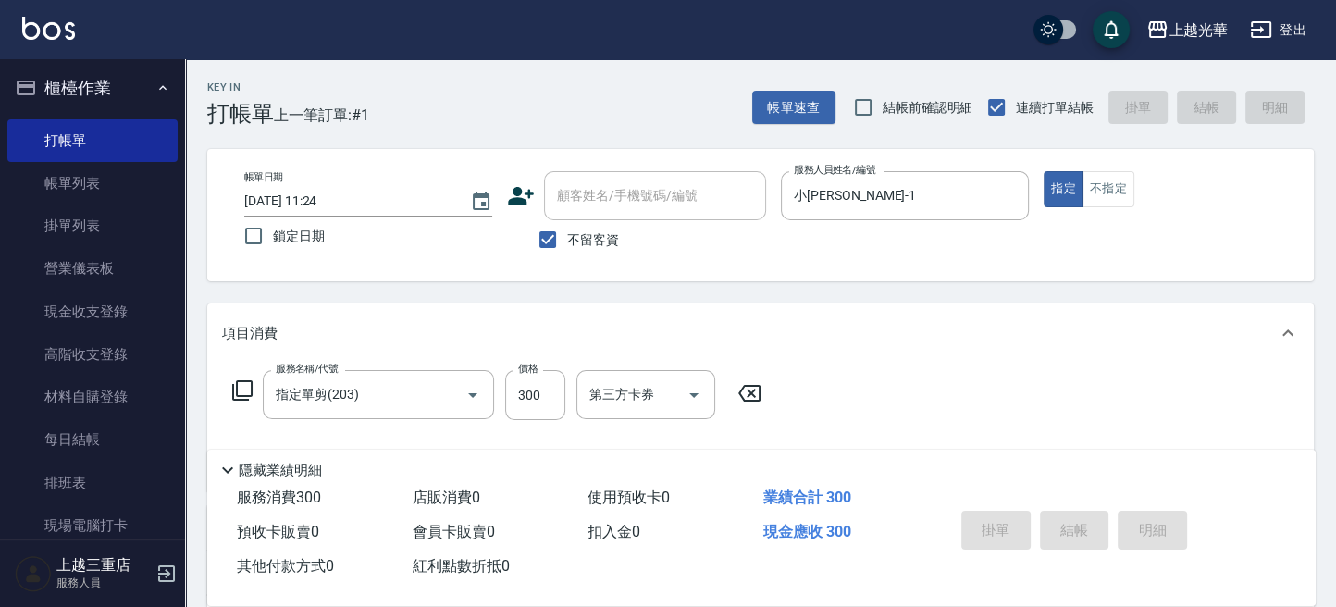
type input "[DATE] 11:26"
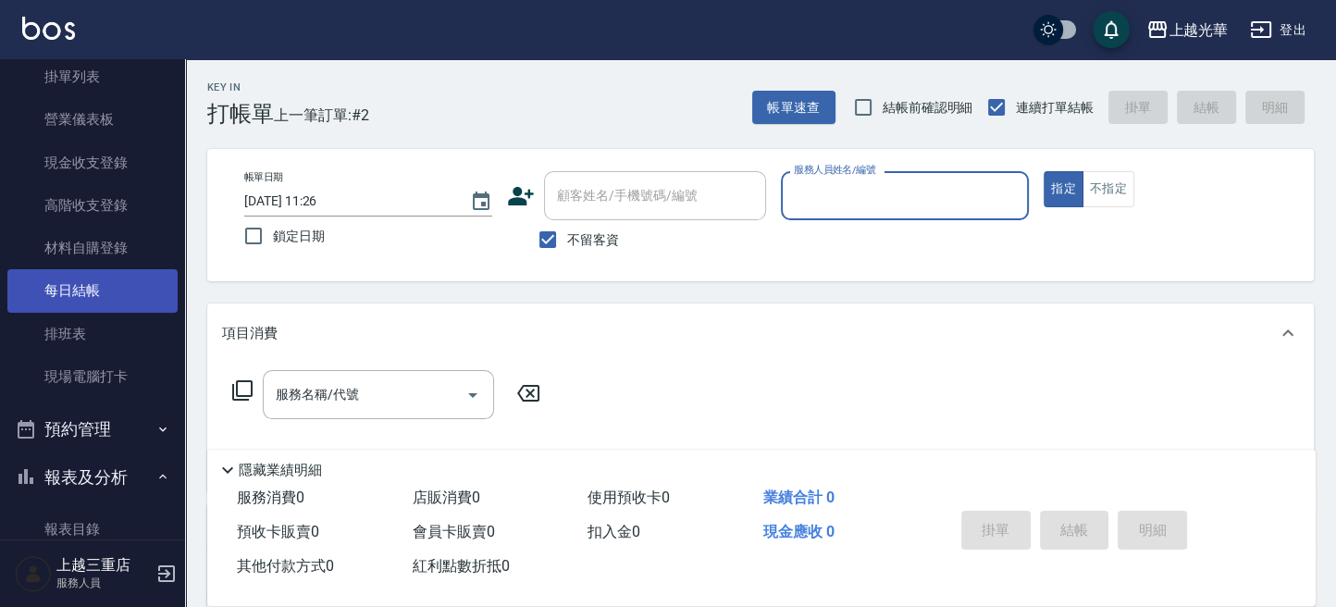
scroll to position [496, 0]
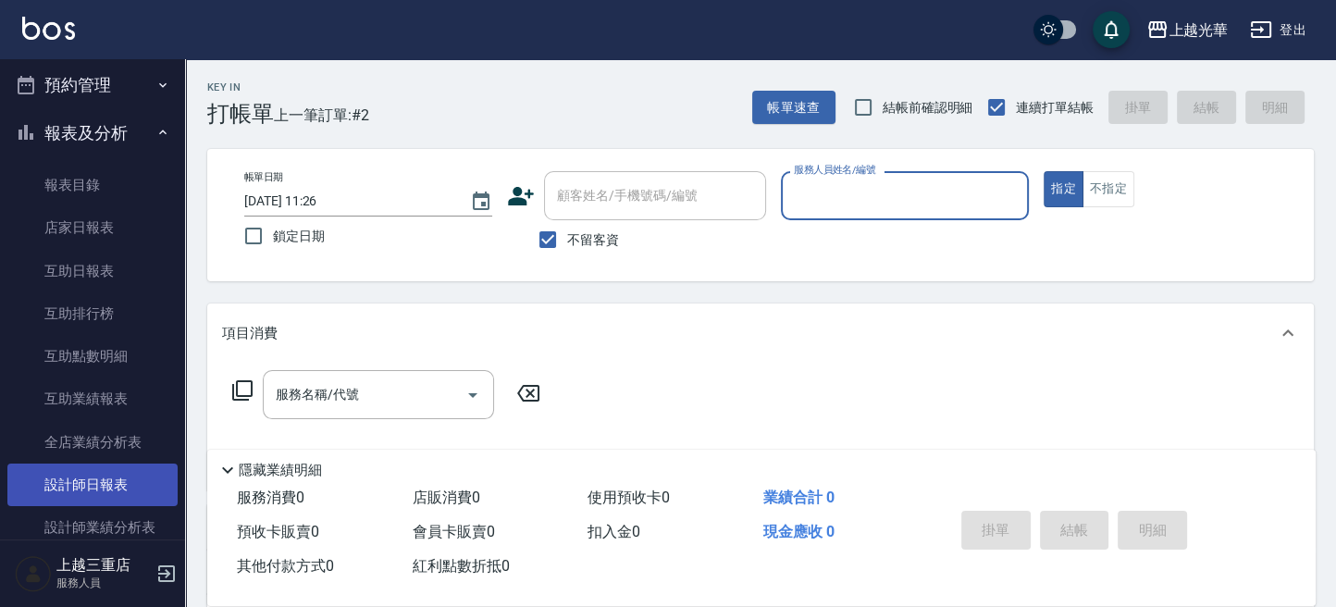
click at [113, 492] on link "設計師日報表" at bounding box center [92, 484] width 170 height 43
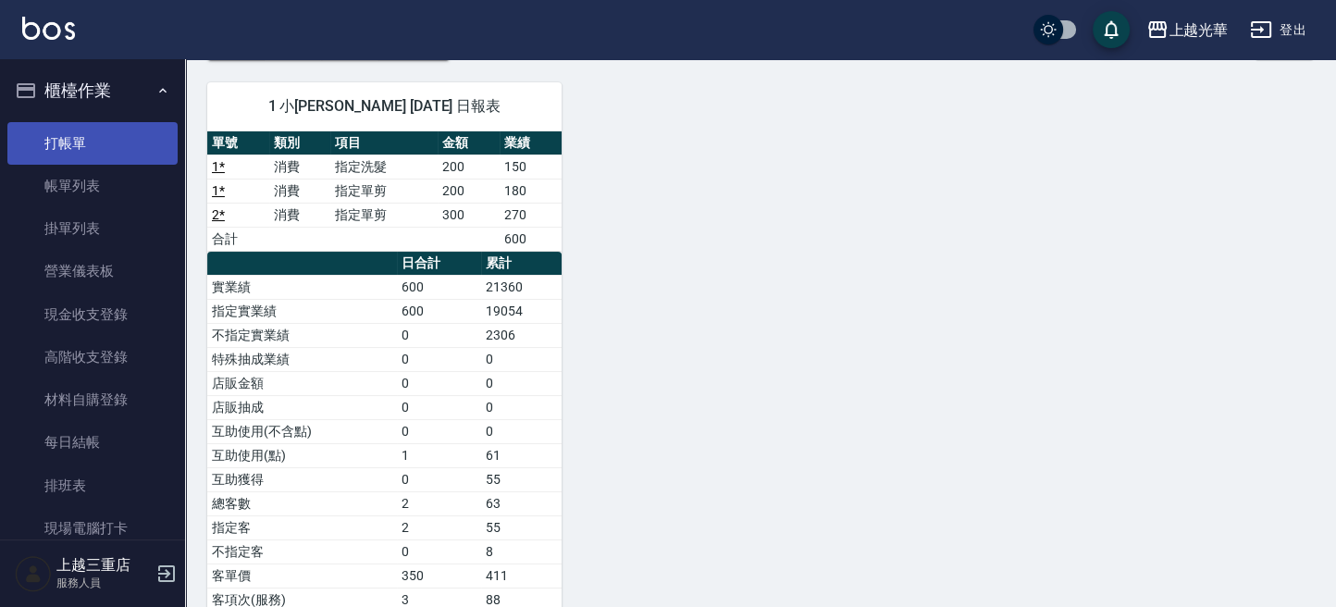
click at [86, 141] on link "打帳單" at bounding box center [92, 143] width 170 height 43
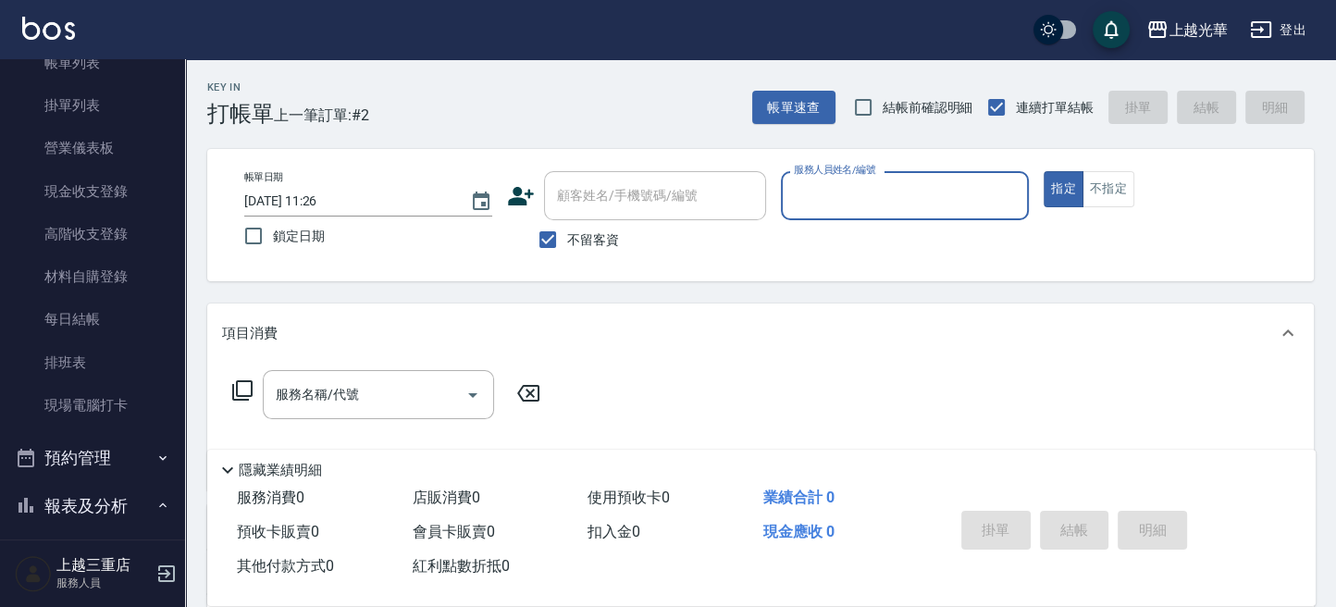
scroll to position [616, 0]
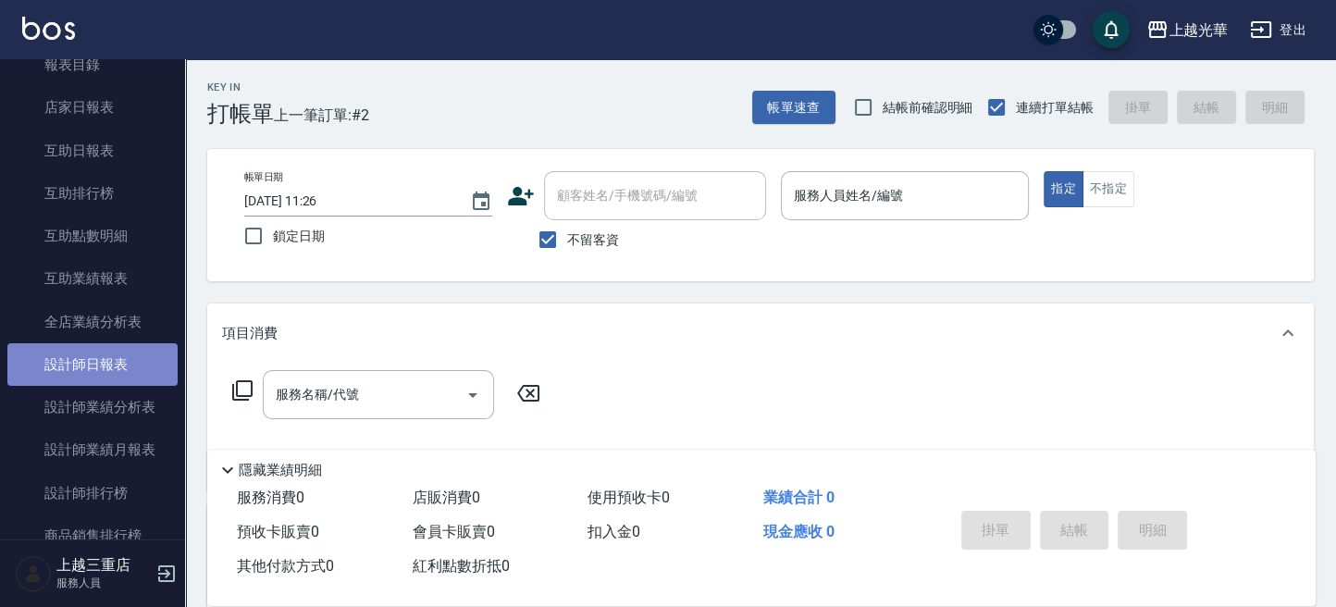
click at [109, 358] on link "設計師日報表" at bounding box center [92, 364] width 170 height 43
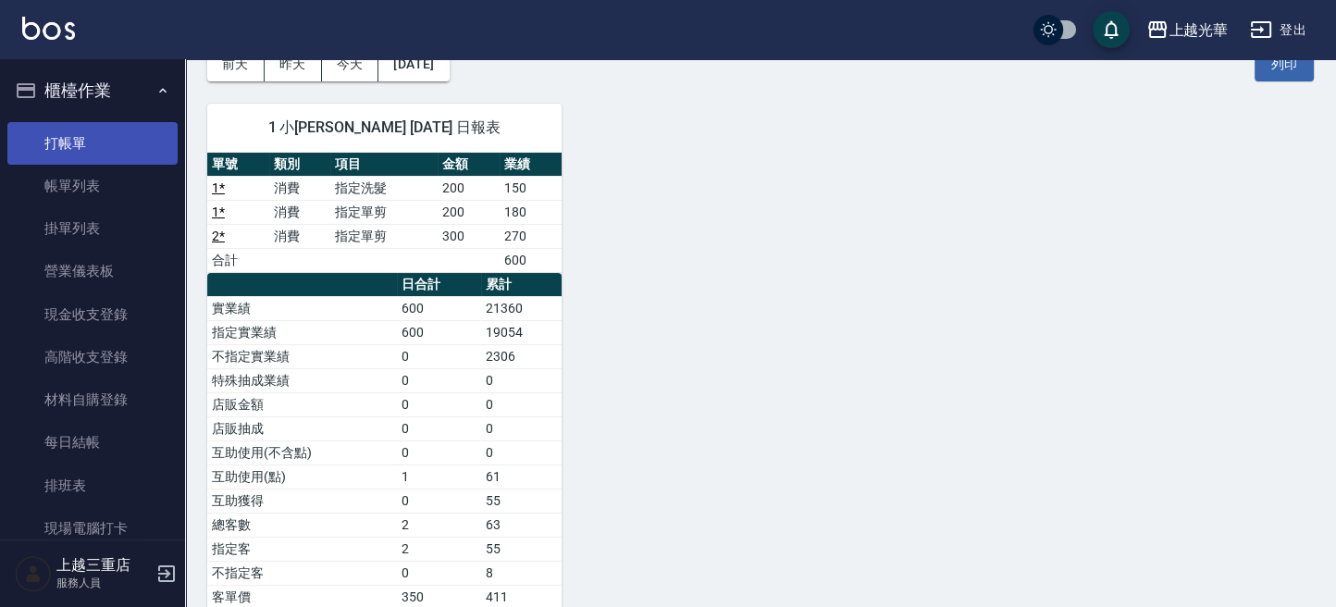
scroll to position [68, 0]
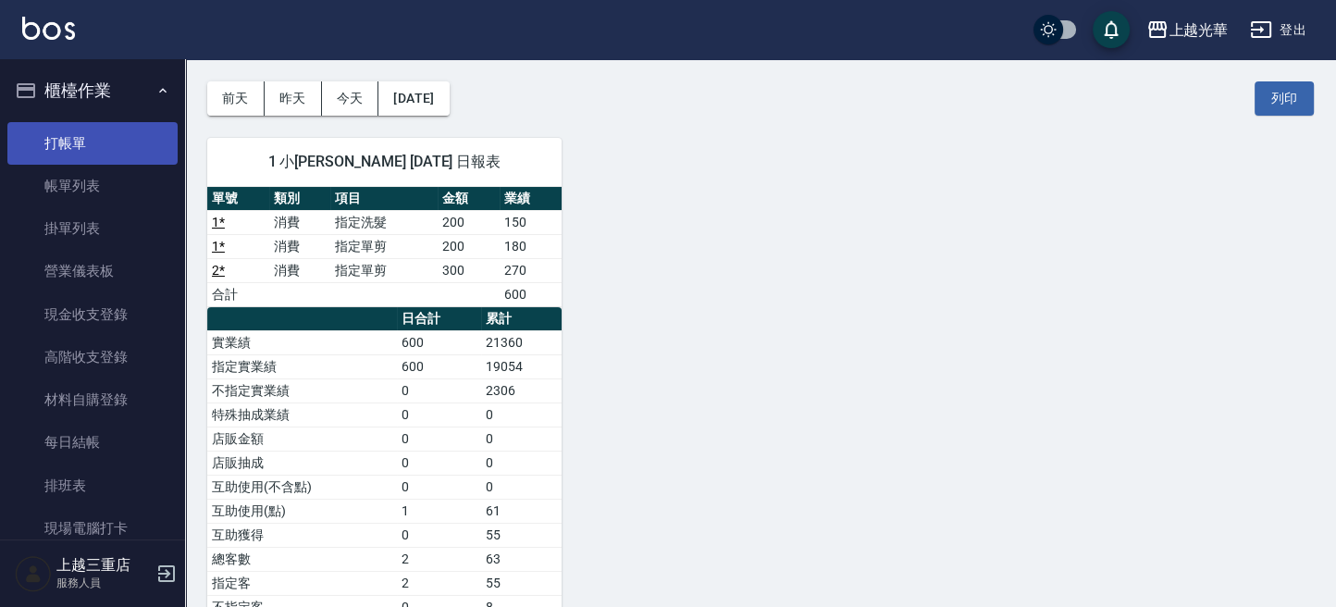
click at [68, 132] on link "打帳單" at bounding box center [92, 143] width 170 height 43
